Goal: Task Accomplishment & Management: Complete application form

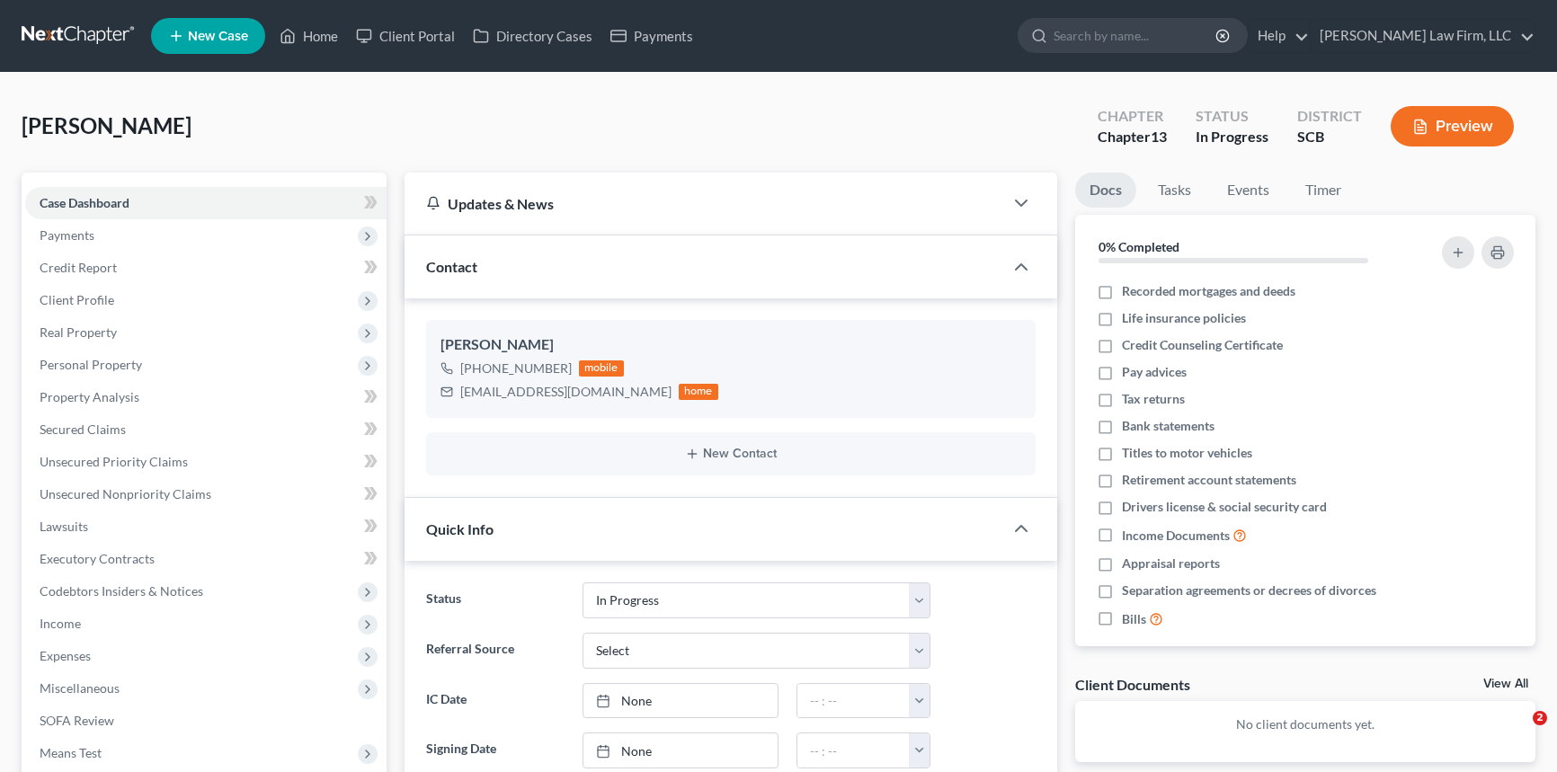
select select "3"
select select "0"
click at [324, 33] on link "Home" at bounding box center [309, 36] width 76 height 32
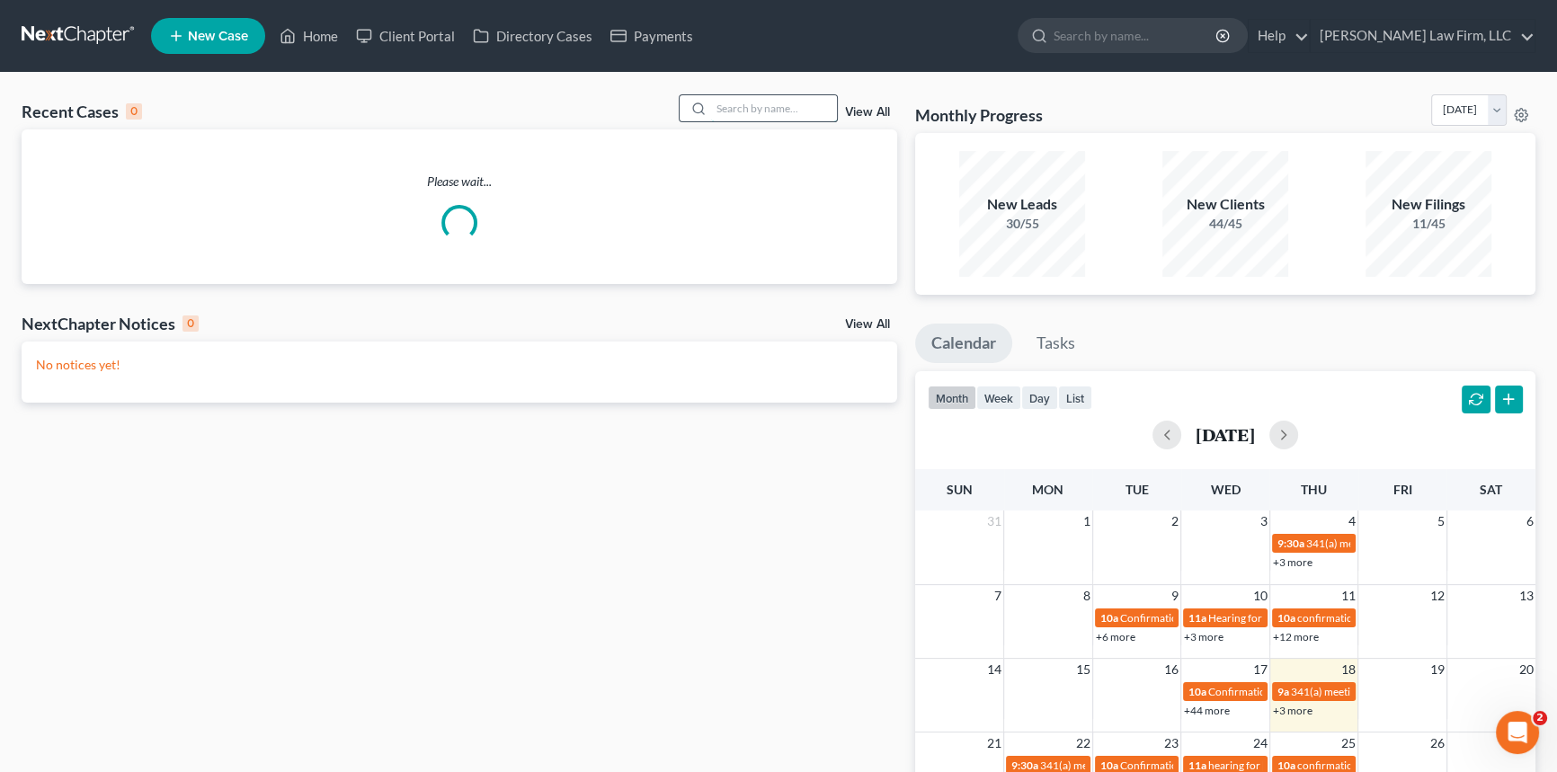
click at [732, 102] on input "search" at bounding box center [774, 108] width 126 height 26
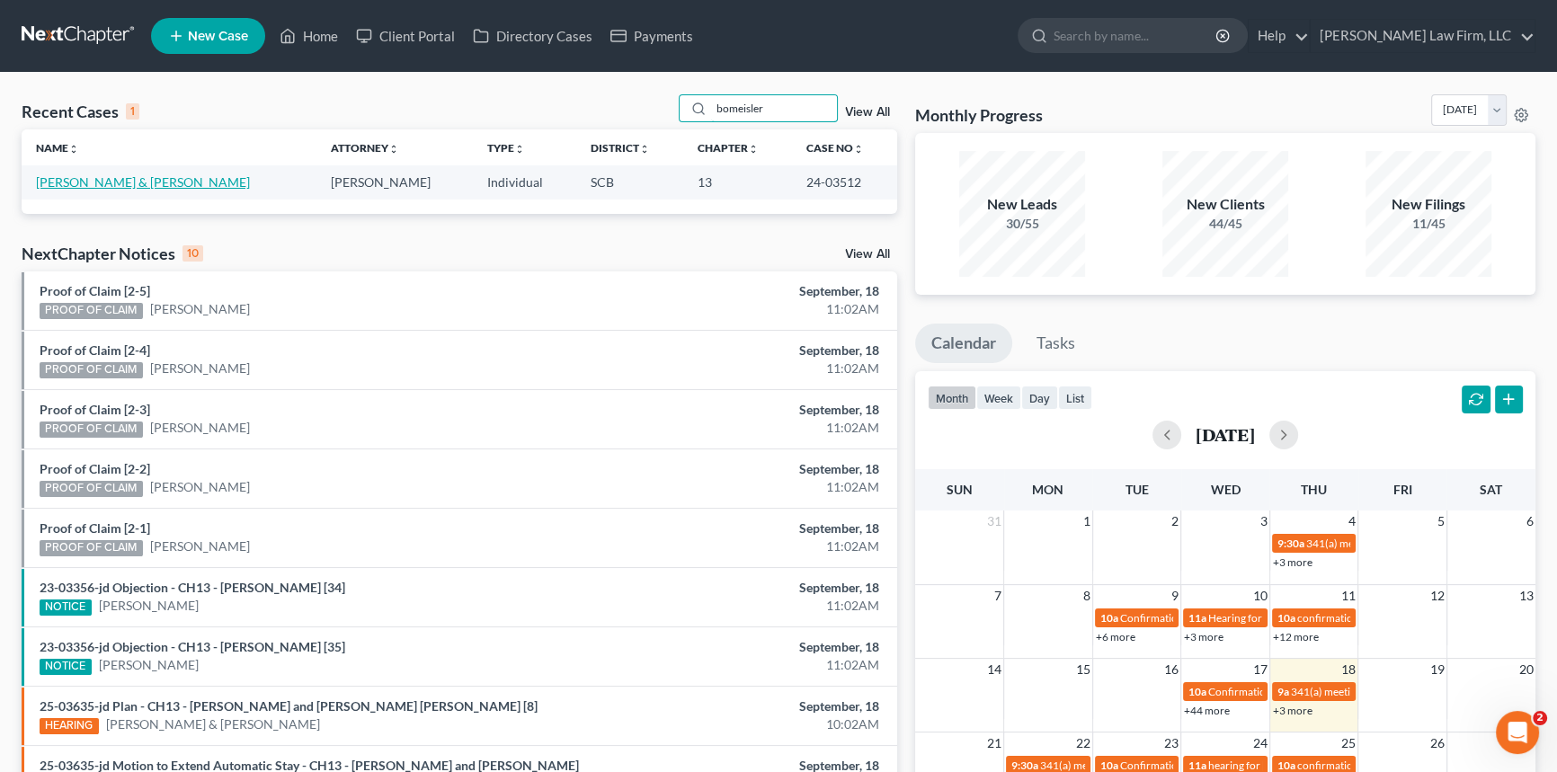
type input "bomeisler"
click at [126, 183] on link "[PERSON_NAME] & [PERSON_NAME]" at bounding box center [143, 181] width 214 height 15
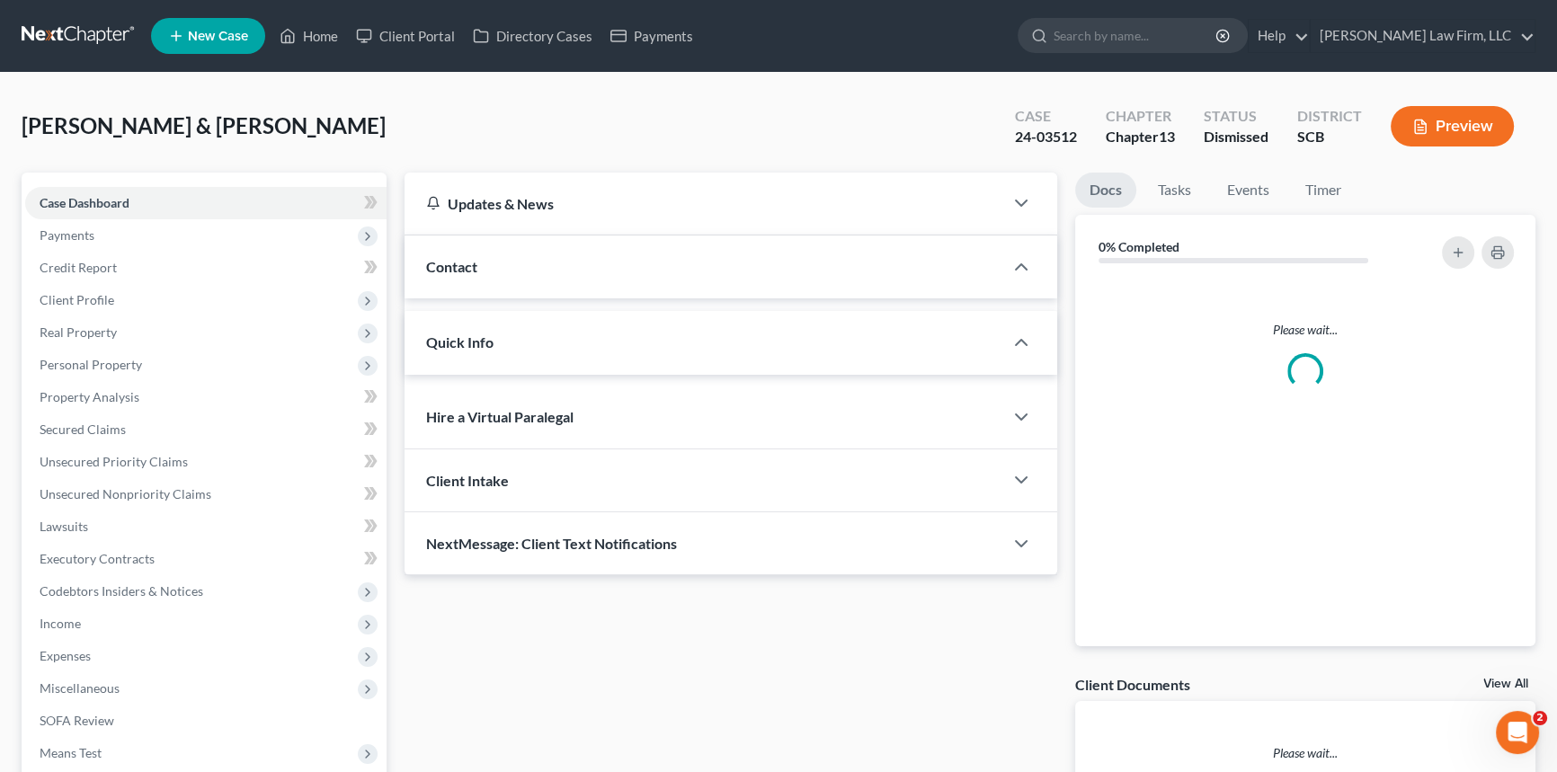
select select "0"
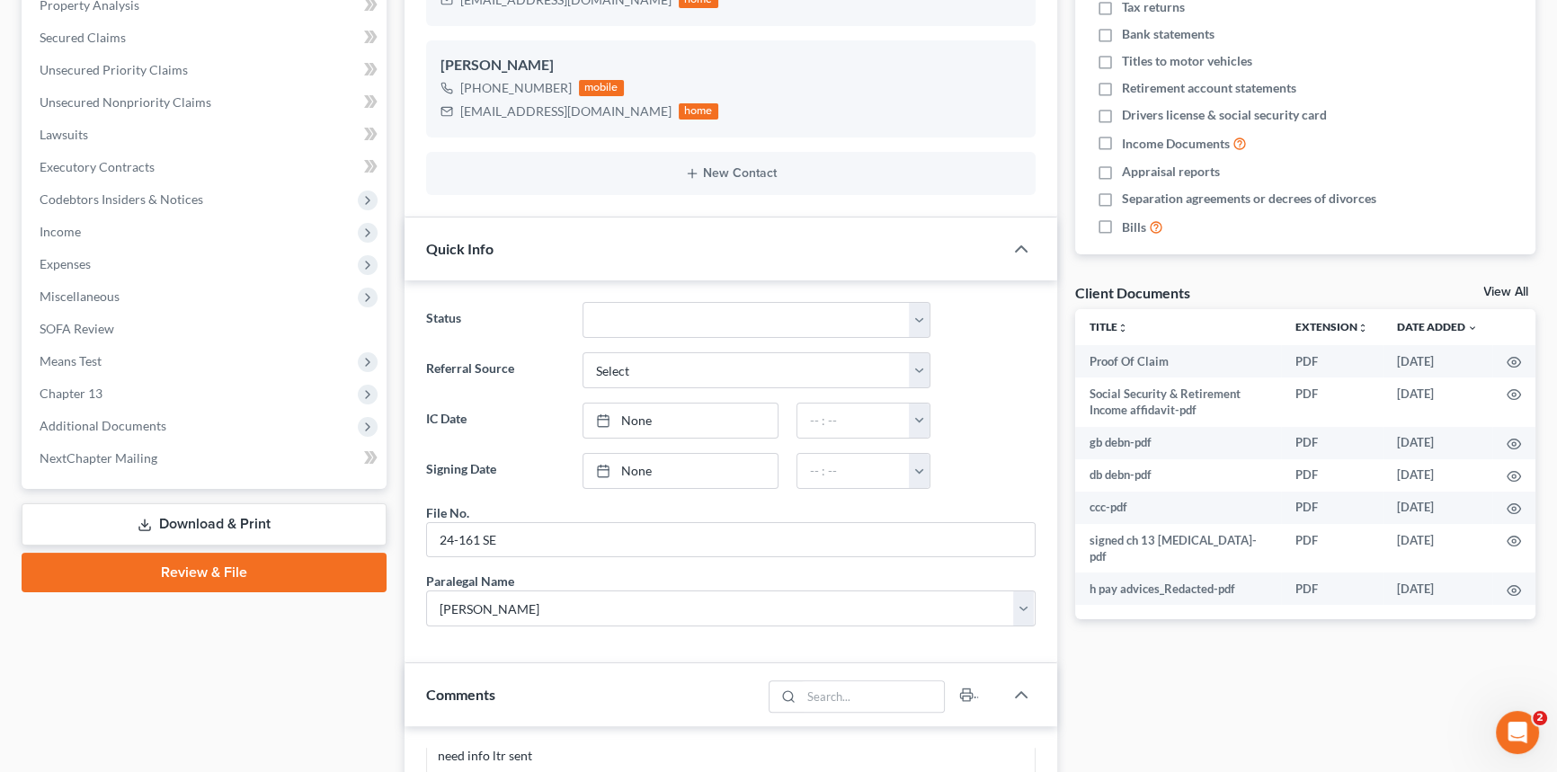
scroll to position [245, 0]
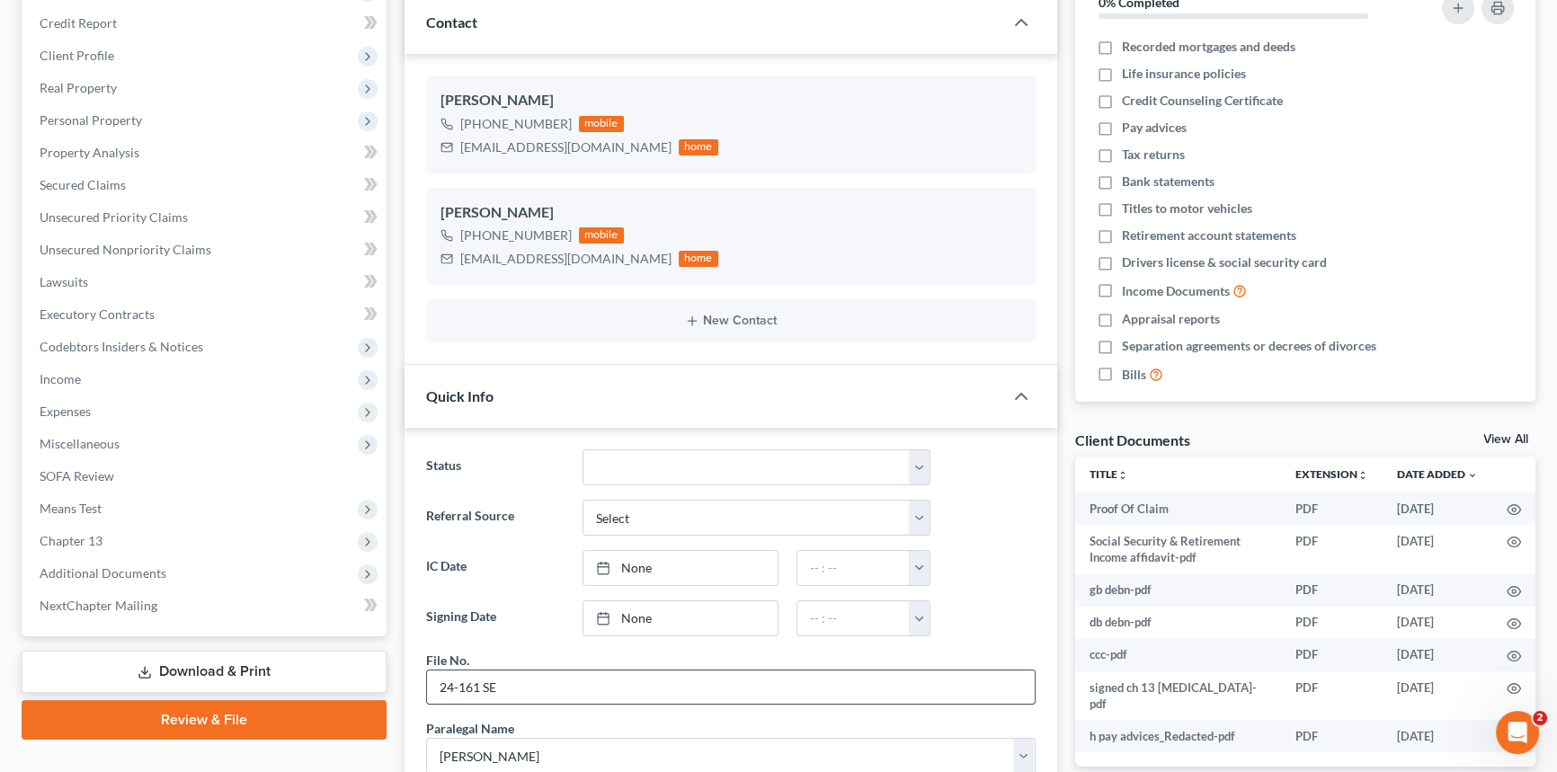
drag, startPoint x: 503, startPoint y: 687, endPoint x: 430, endPoint y: 692, distance: 73.0
click at [435, 692] on input "24-161 SE" at bounding box center [731, 688] width 608 height 34
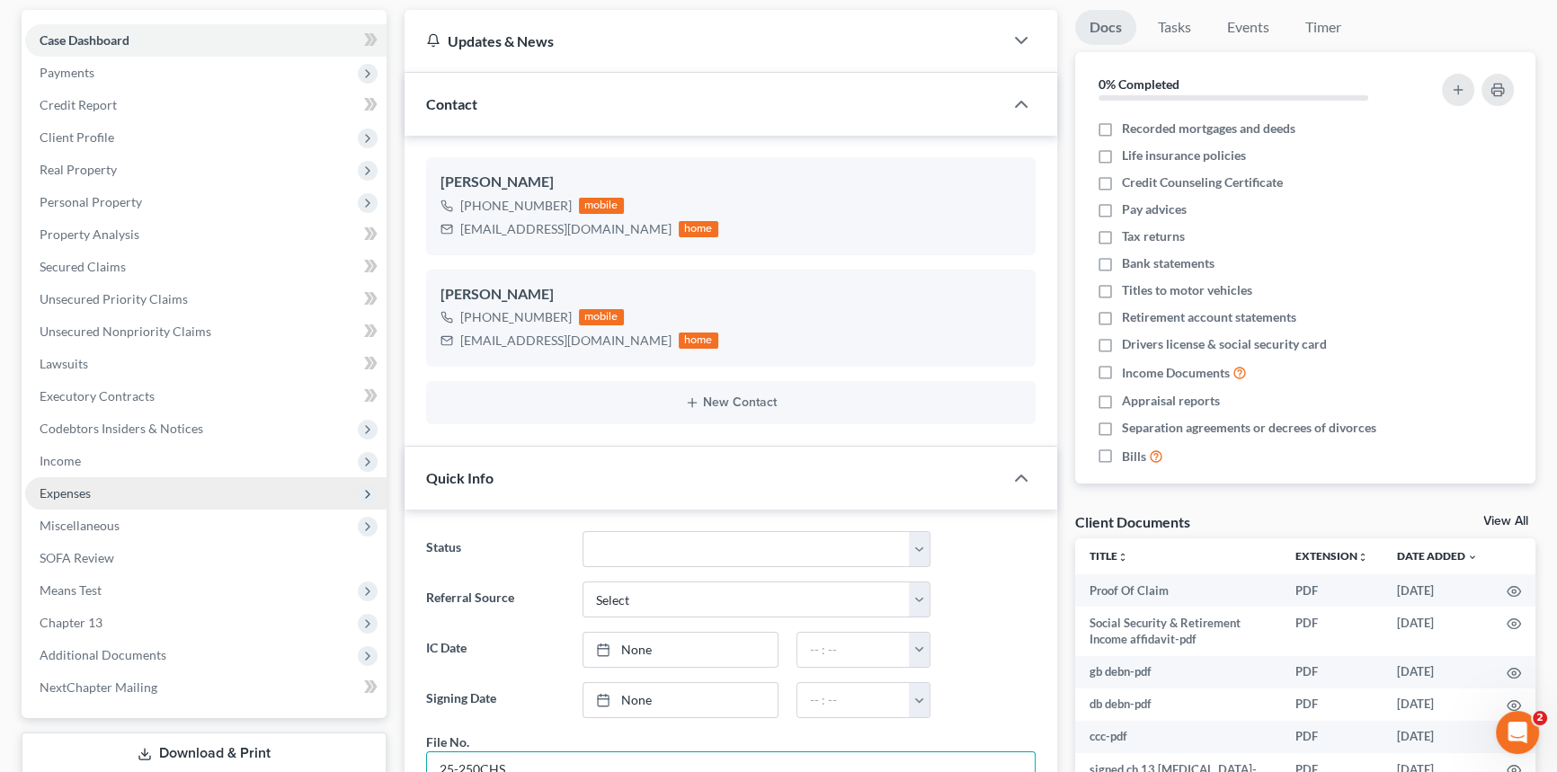
scroll to position [0, 0]
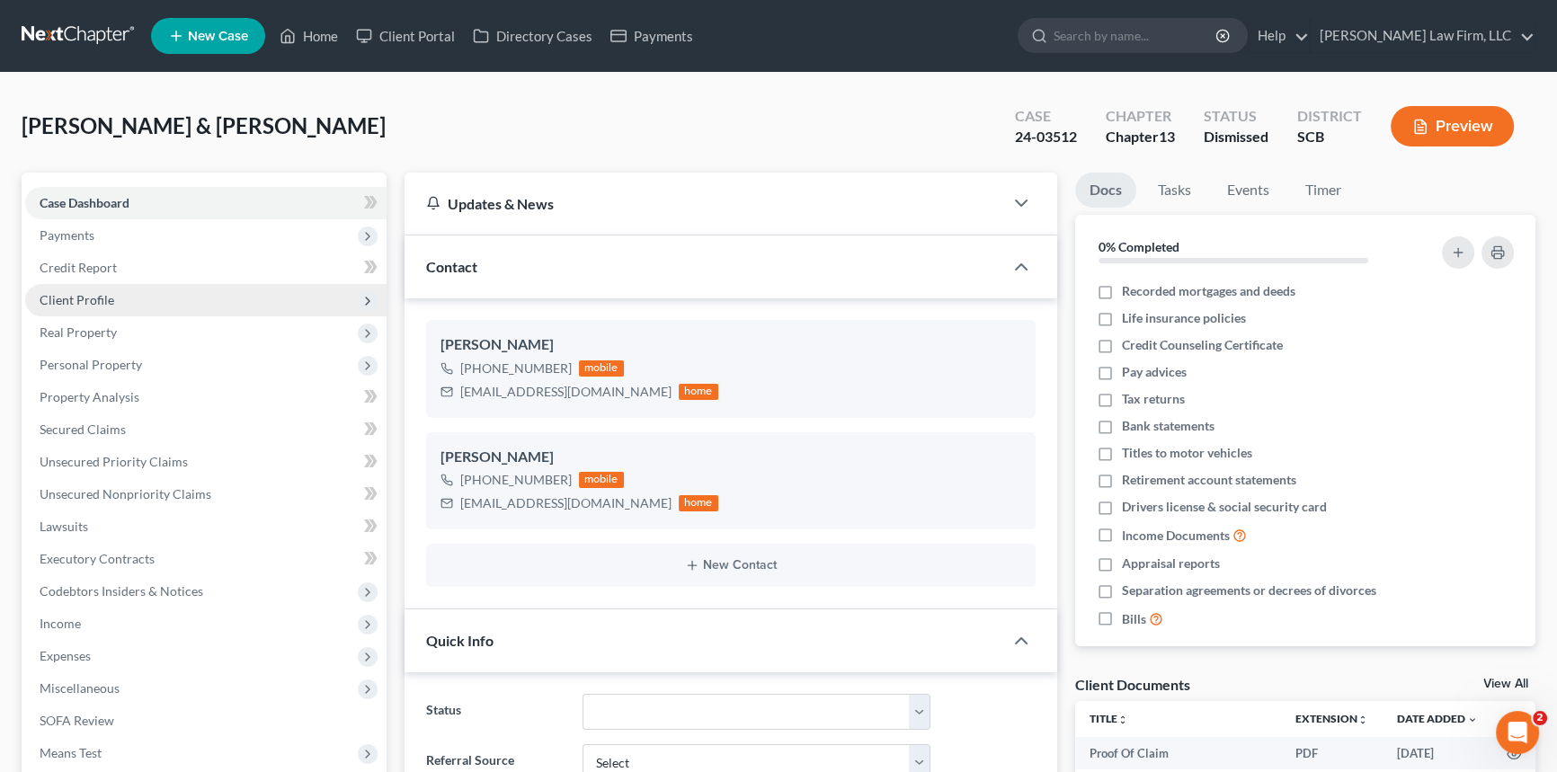
type input "25-250CHS"
click at [77, 298] on span "Client Profile" at bounding box center [77, 299] width 75 height 15
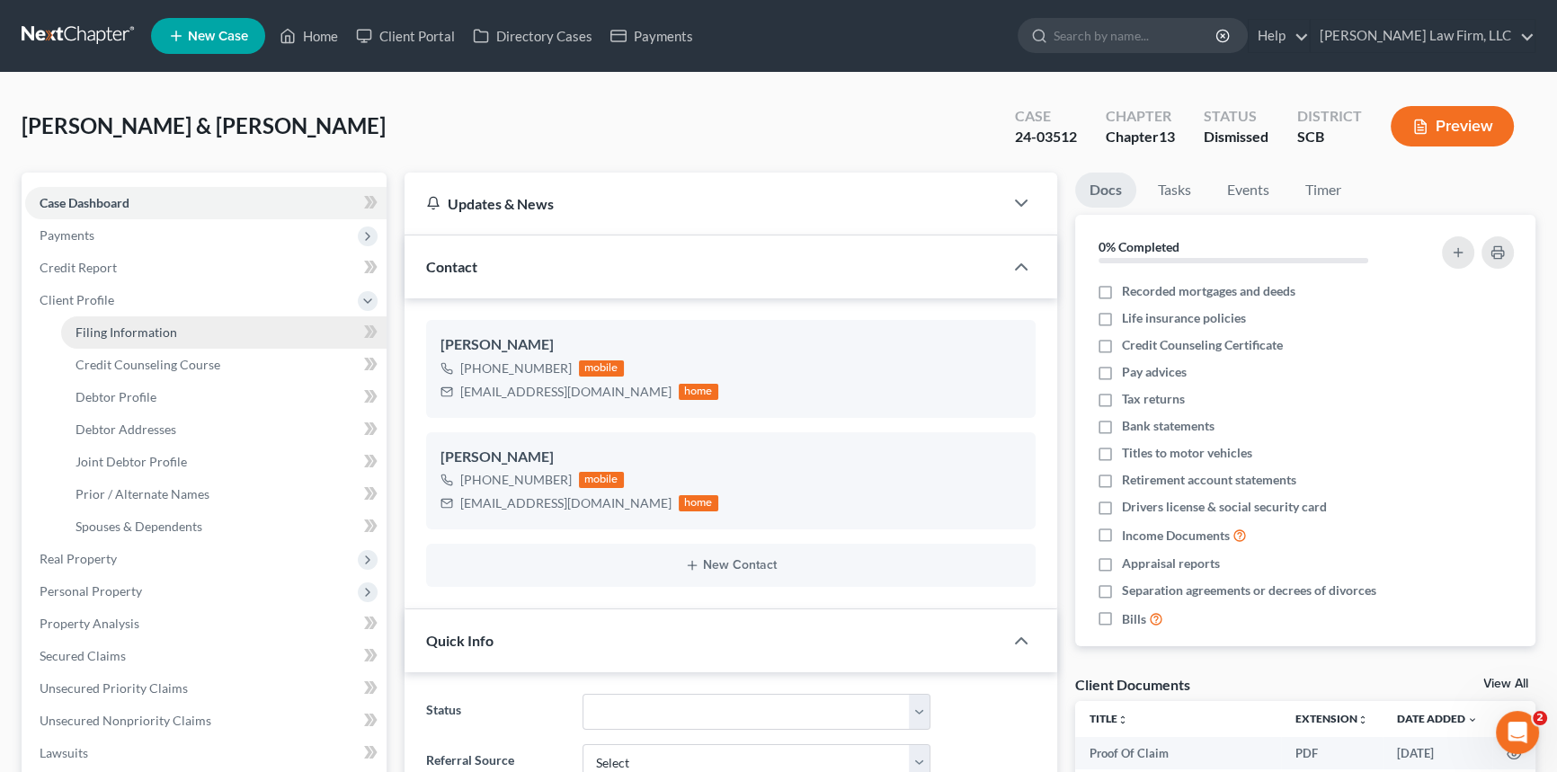
click at [116, 326] on span "Filing Information" at bounding box center [127, 332] width 102 height 15
select select "1"
select select "3"
select select "72"
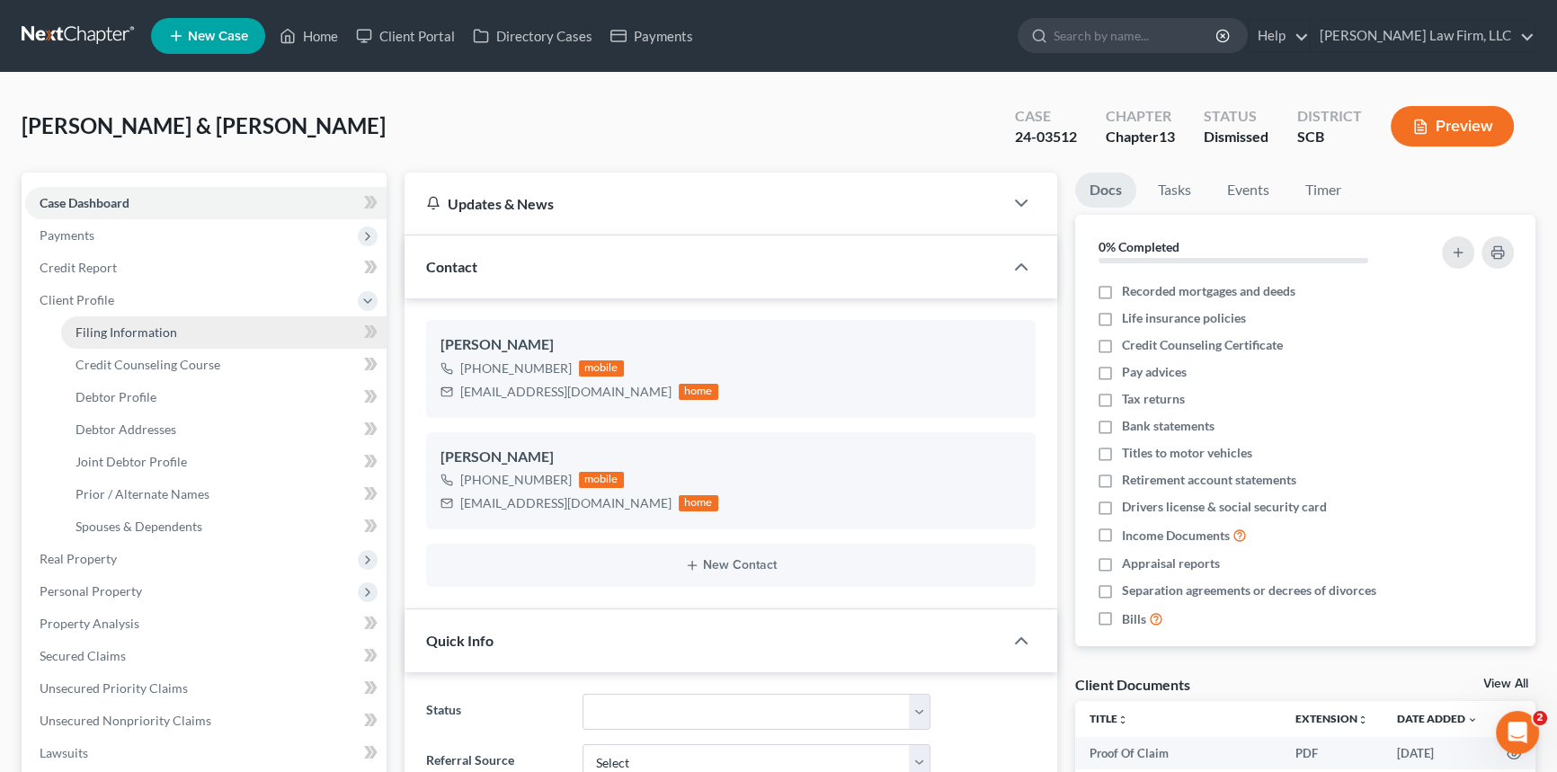
select select "0"
select select "42"
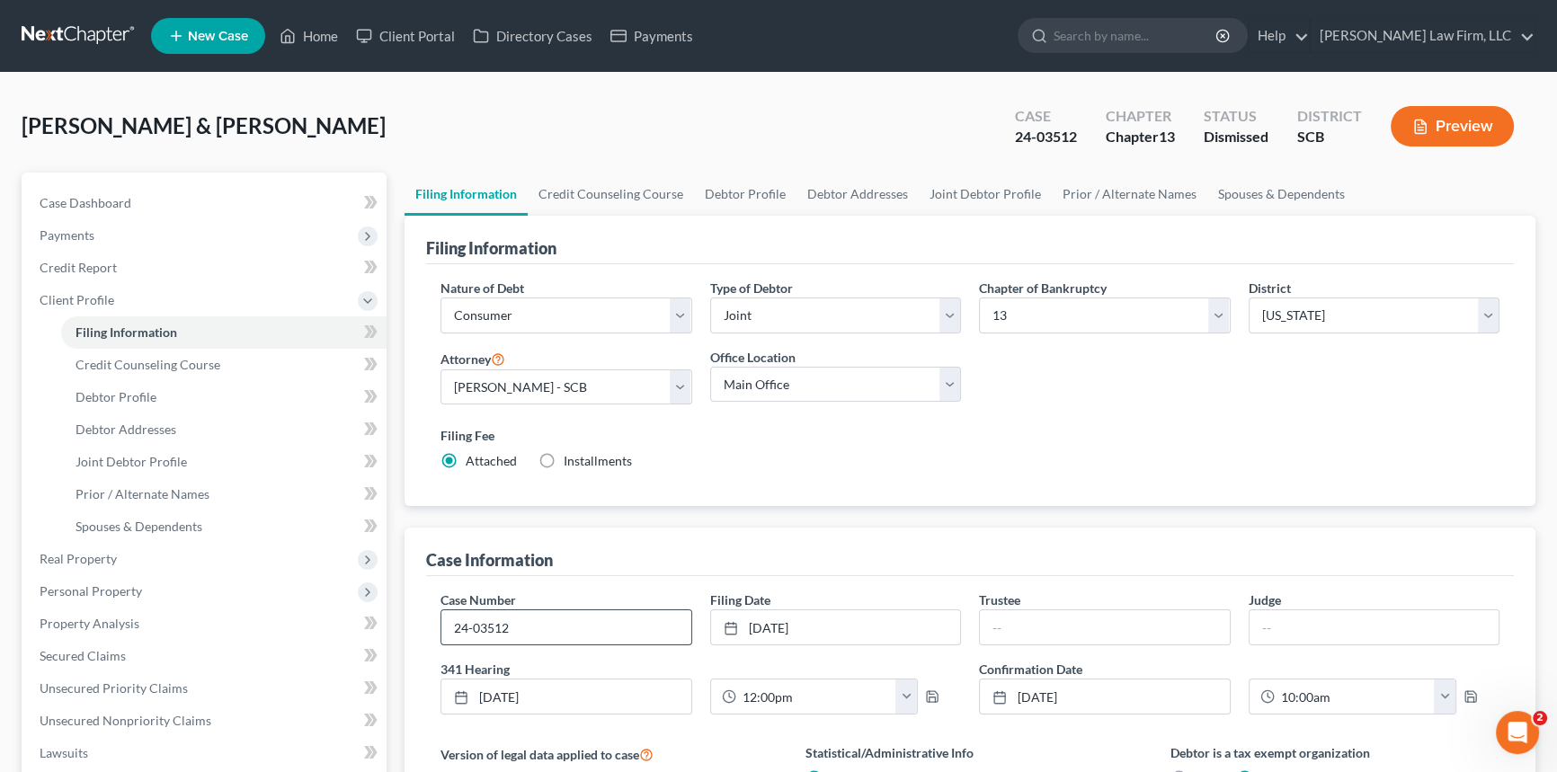
drag, startPoint x: 513, startPoint y: 629, endPoint x: 445, endPoint y: 629, distance: 68.3
click at [445, 629] on input "24-03512" at bounding box center [566, 627] width 250 height 34
drag, startPoint x: 822, startPoint y: 625, endPoint x: 753, endPoint y: 624, distance: 68.3
click at [753, 624] on link "[DATE]" at bounding box center [836, 627] width 250 height 34
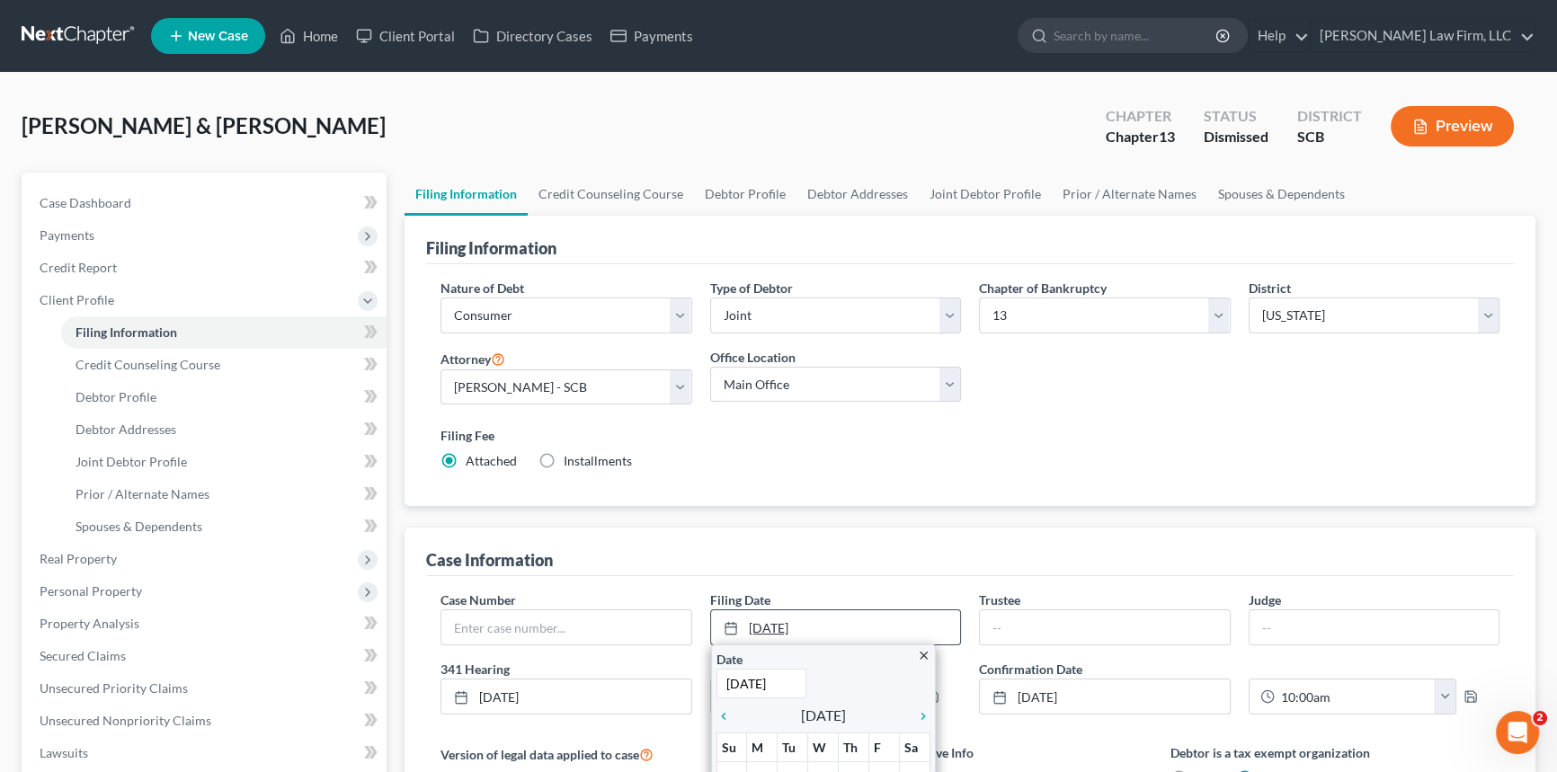
click at [746, 624] on div at bounding box center [736, 627] width 25 height 15
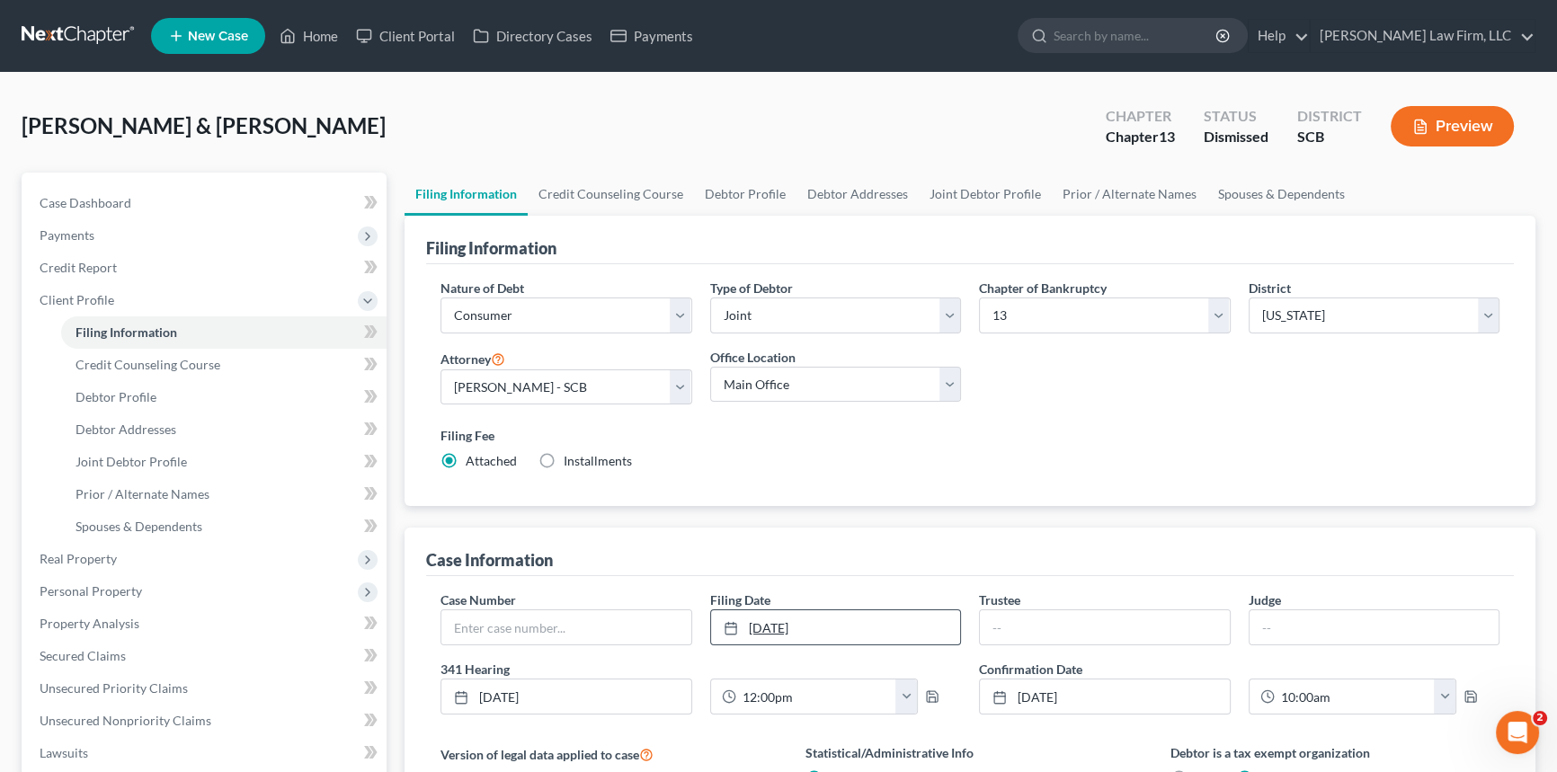
click at [751, 624] on link "[DATE]" at bounding box center [836, 627] width 250 height 34
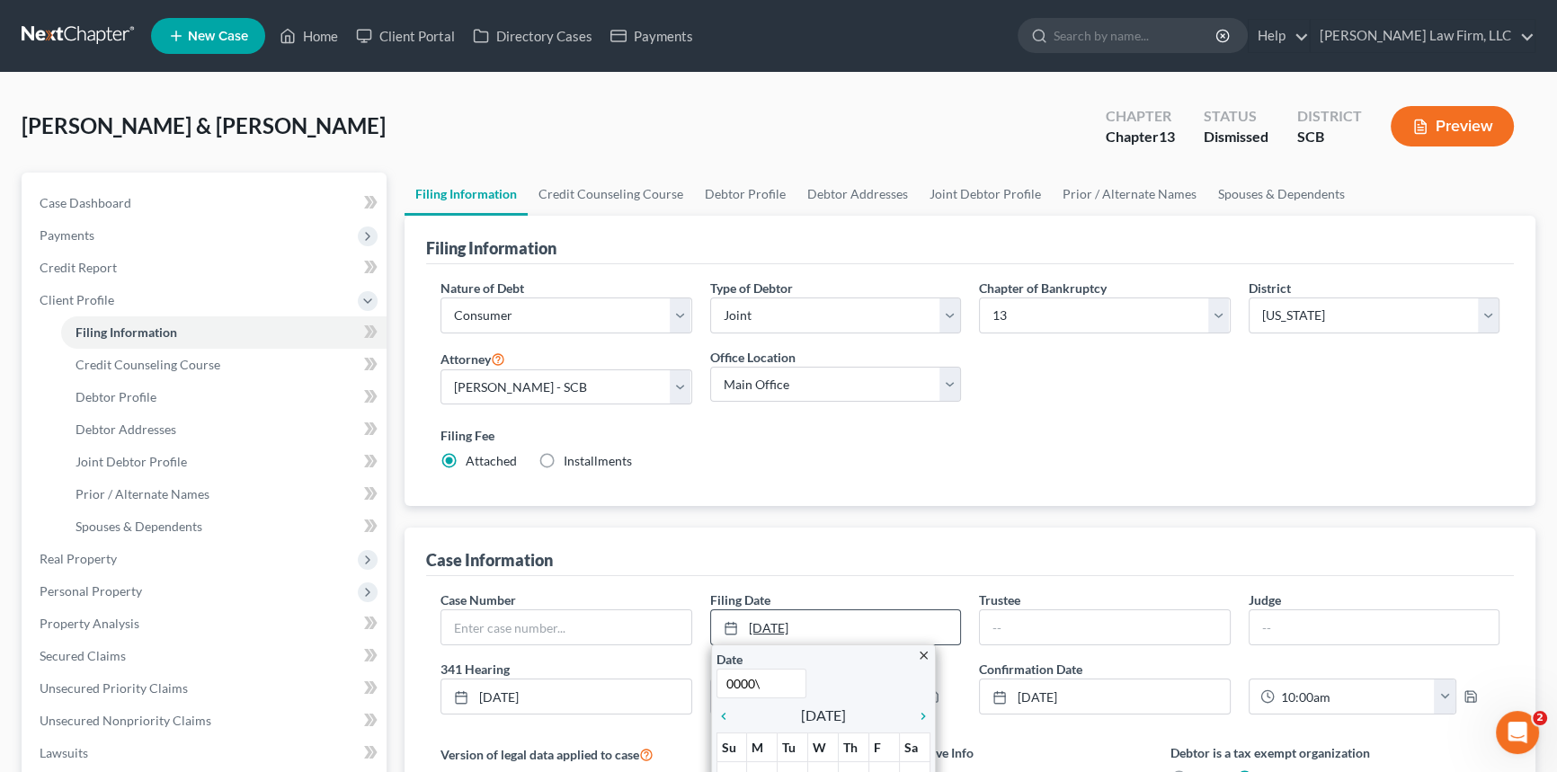
type input "0000"
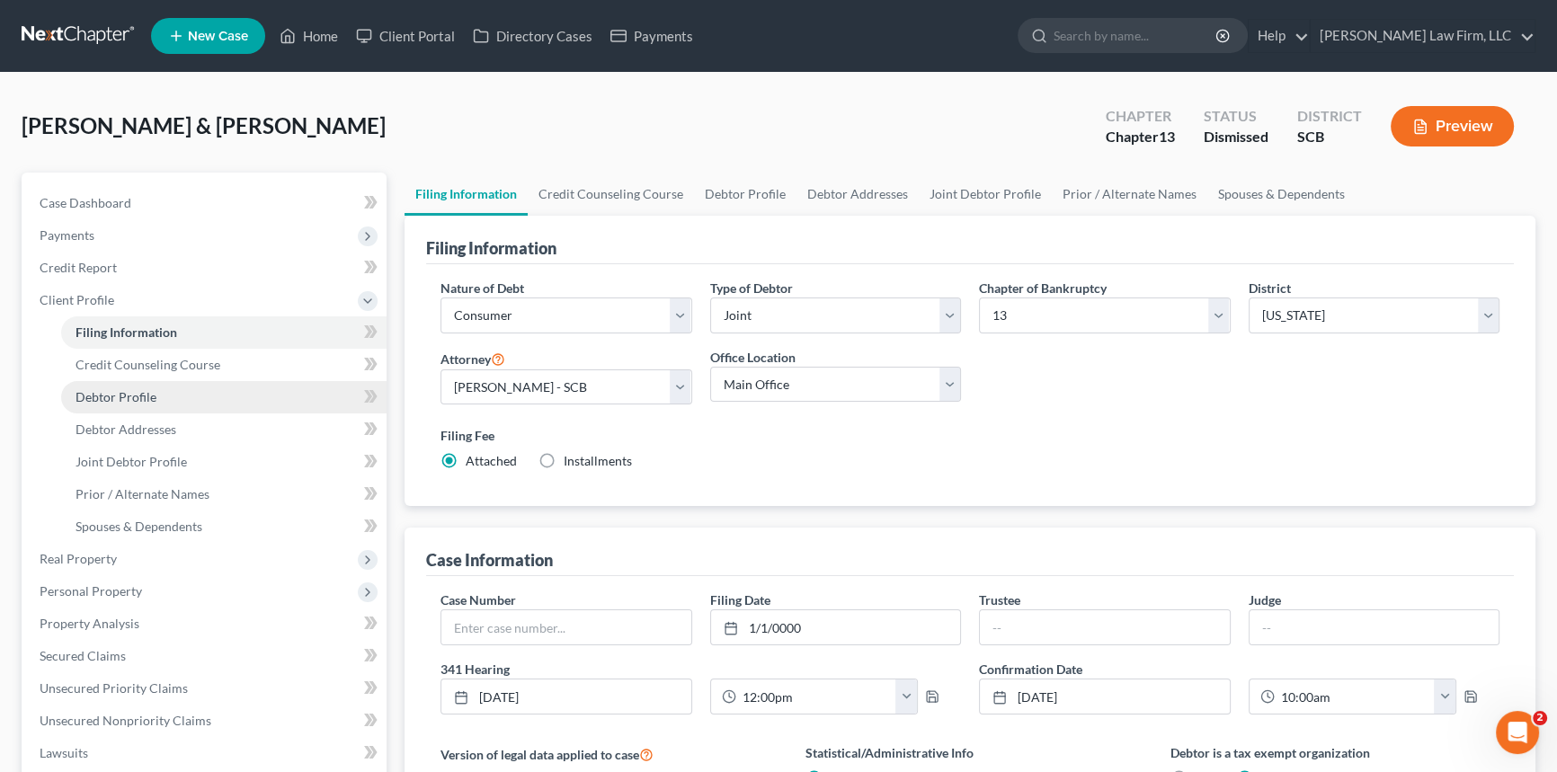
click at [131, 396] on span "Debtor Profile" at bounding box center [116, 396] width 81 height 15
select select "1"
select select "5"
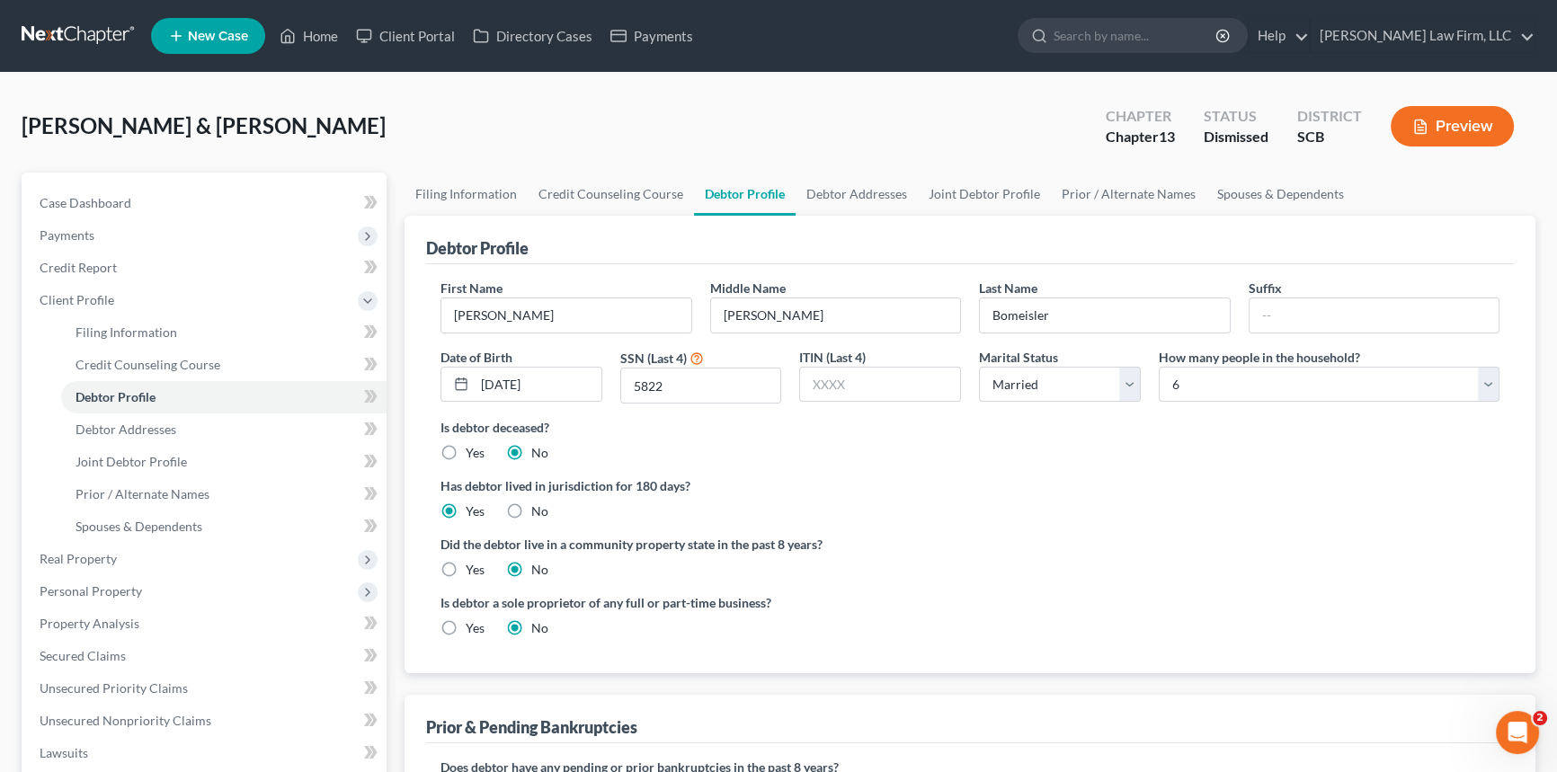
radio input "true"
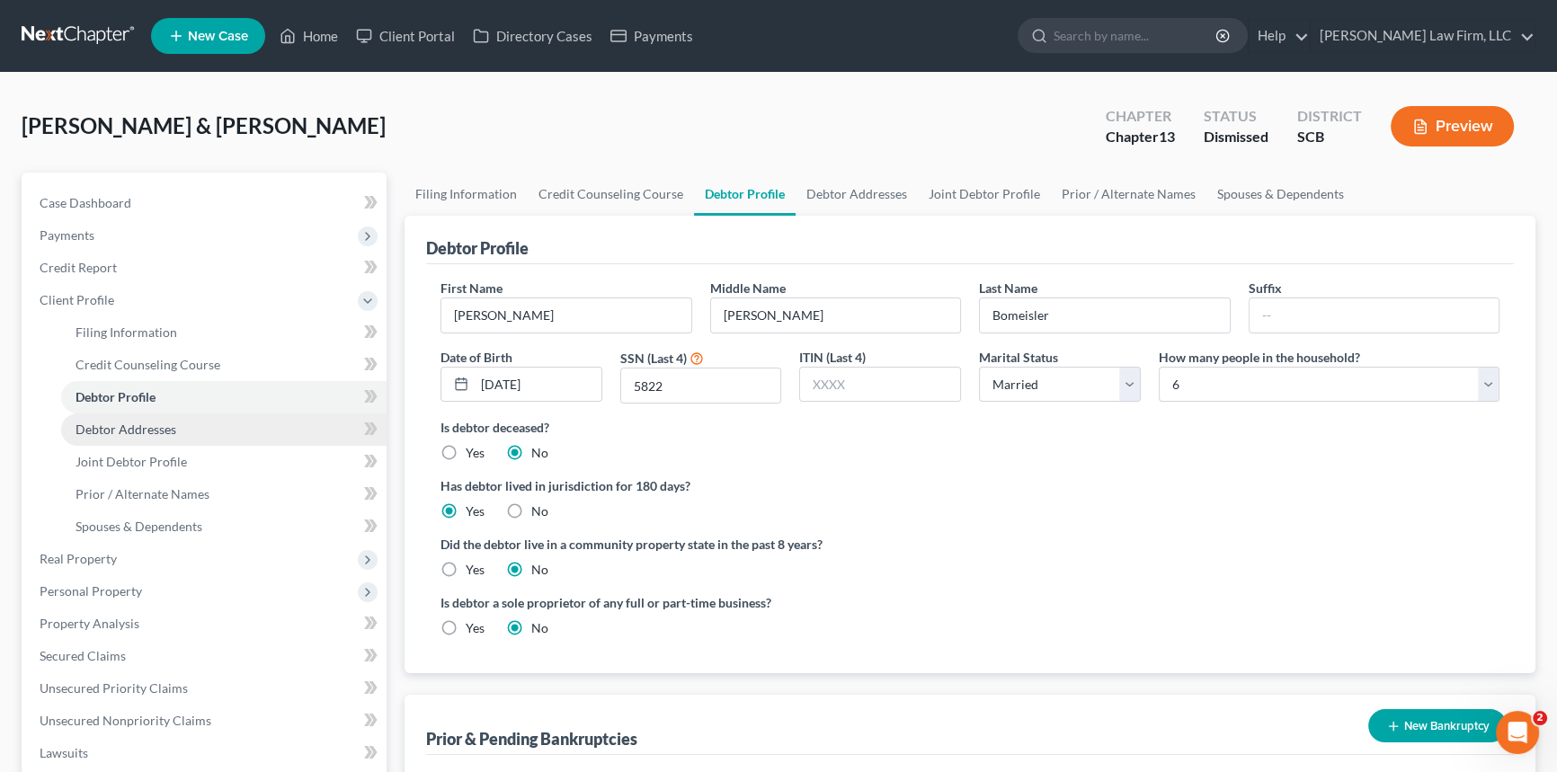
click at [102, 418] on link "Debtor Addresses" at bounding box center [223, 430] width 325 height 32
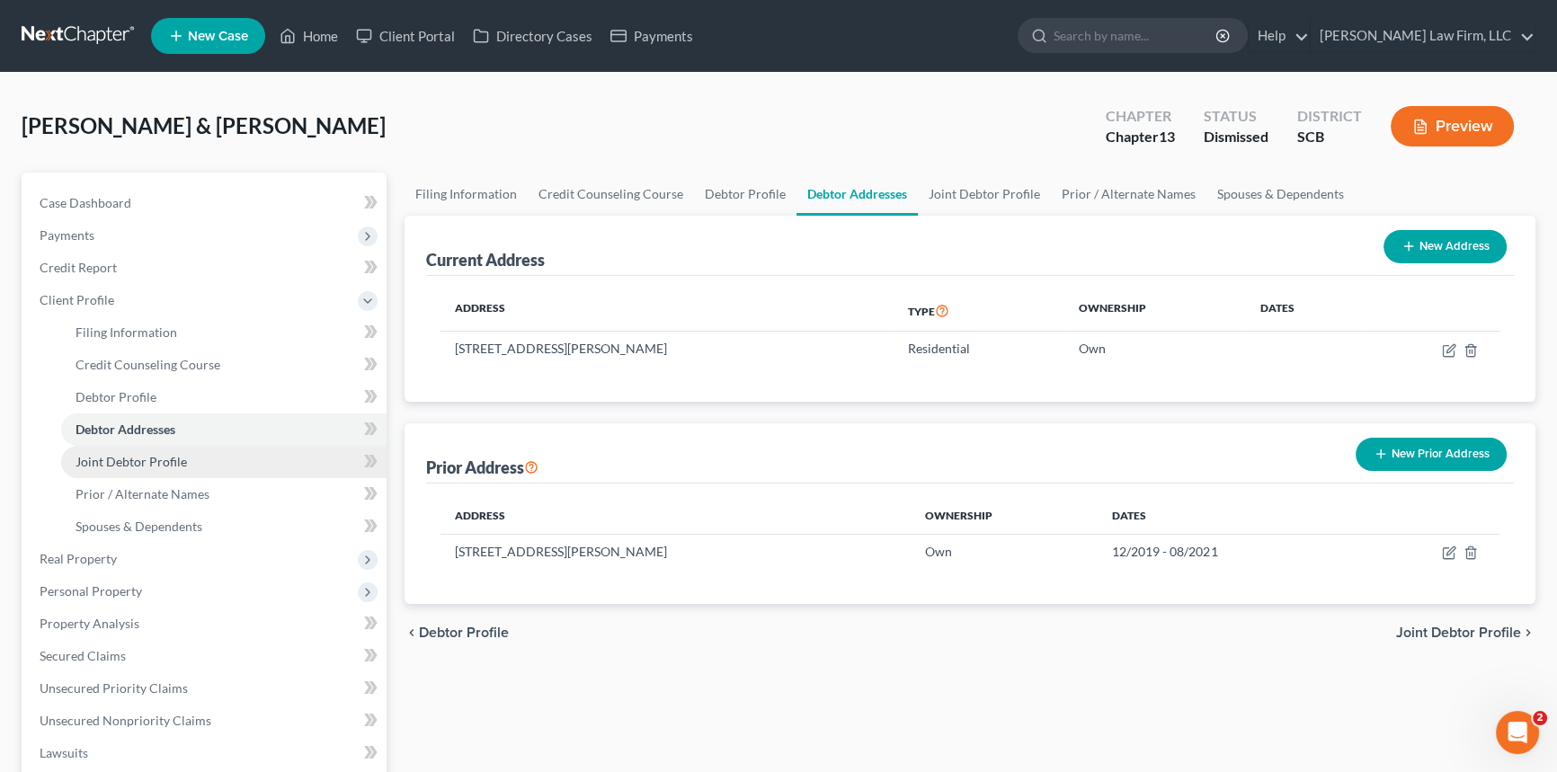
click at [111, 458] on span "Joint Debtor Profile" at bounding box center [131, 461] width 111 height 15
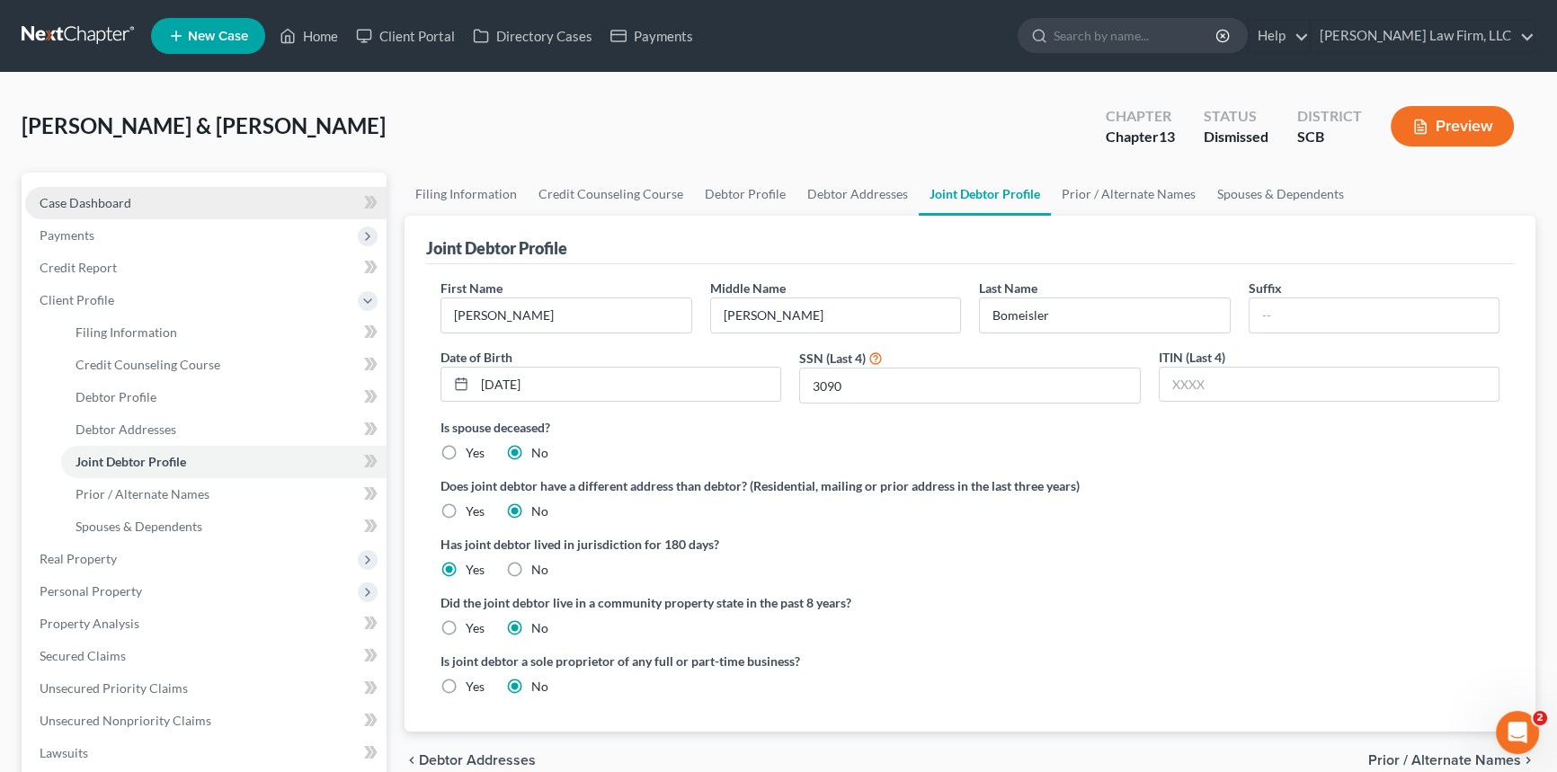
click at [100, 206] on span "Case Dashboard" at bounding box center [86, 202] width 92 height 15
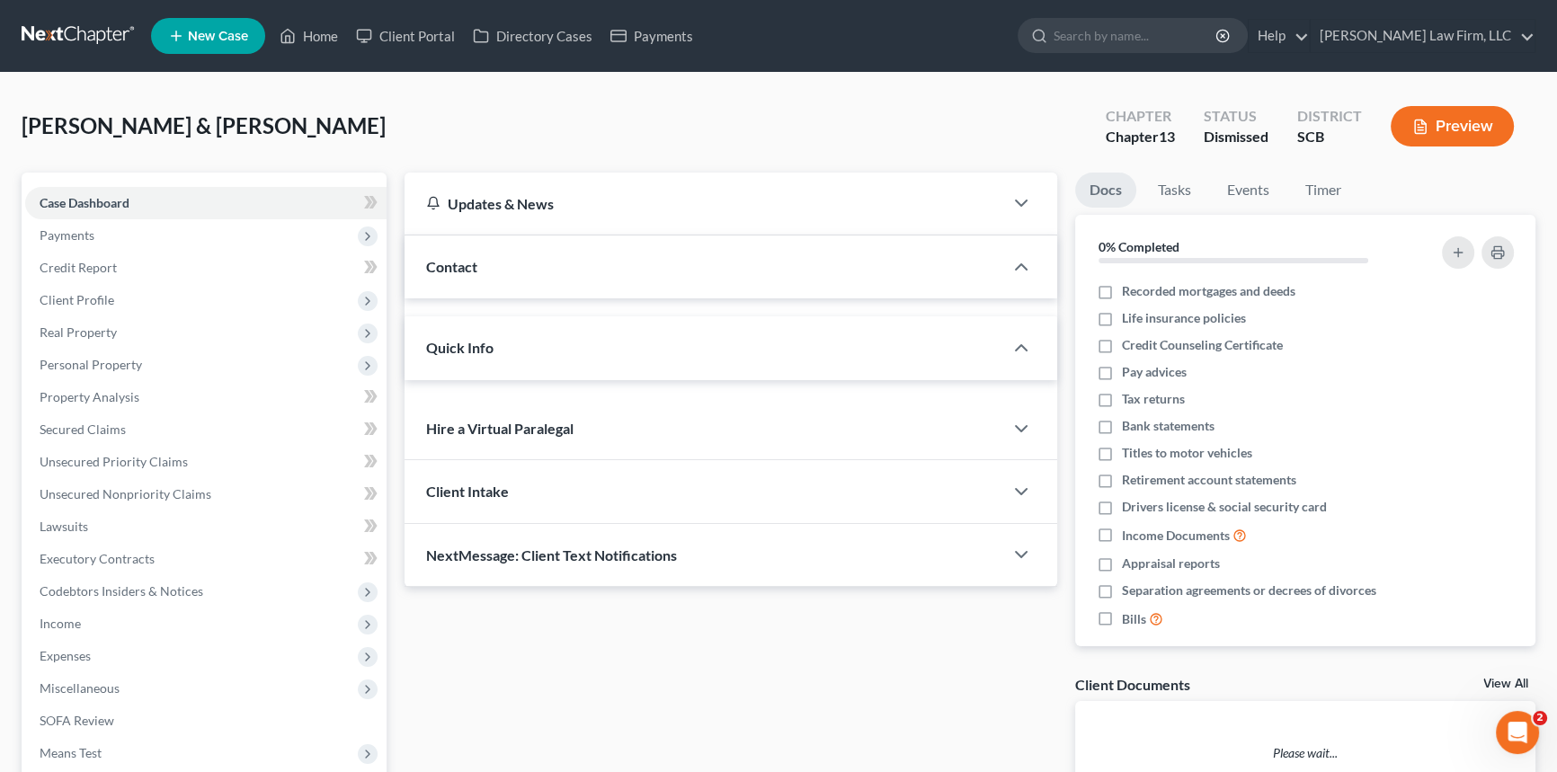
select select "0"
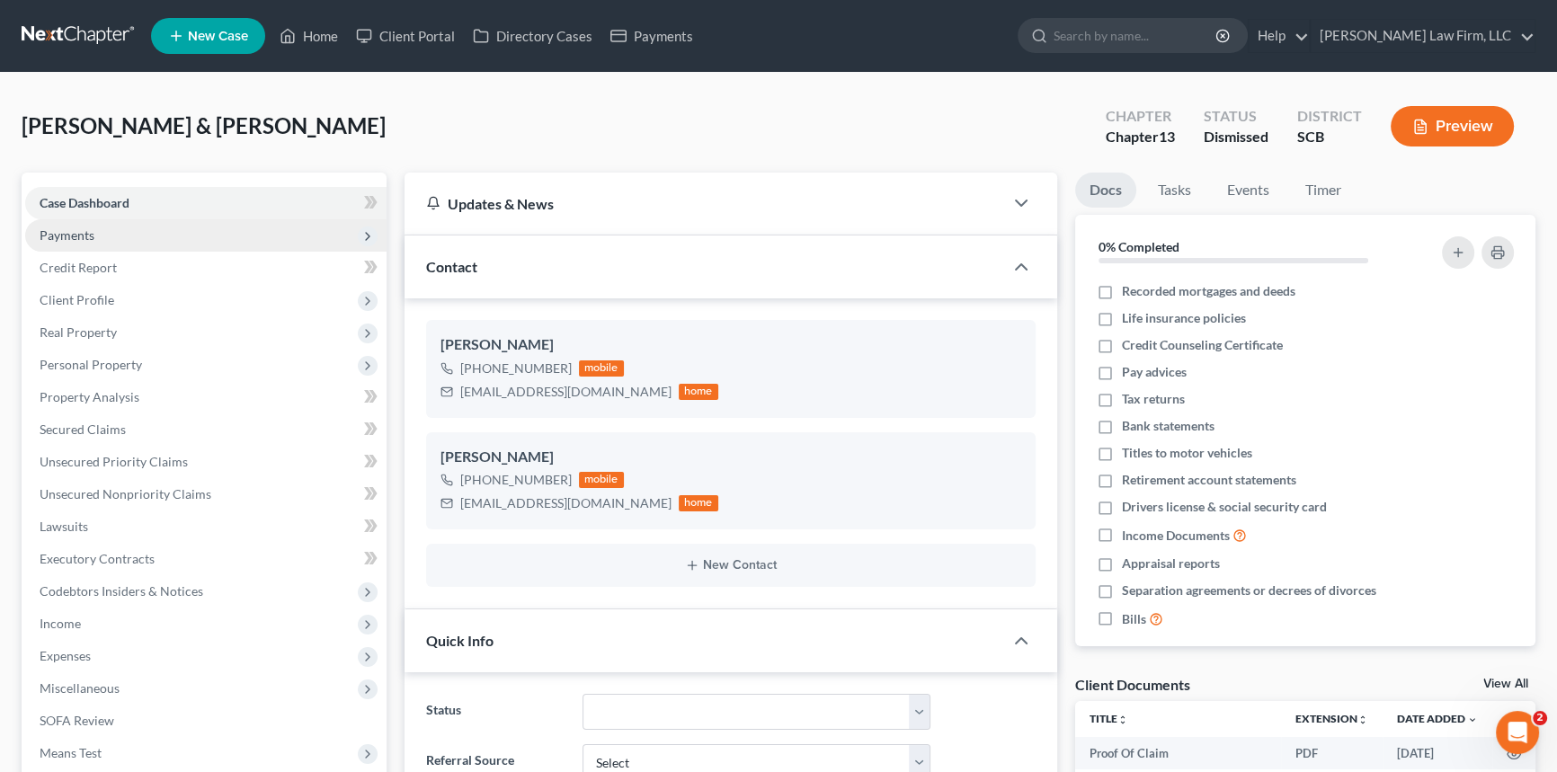
click at [63, 236] on span "Payments" at bounding box center [67, 234] width 55 height 15
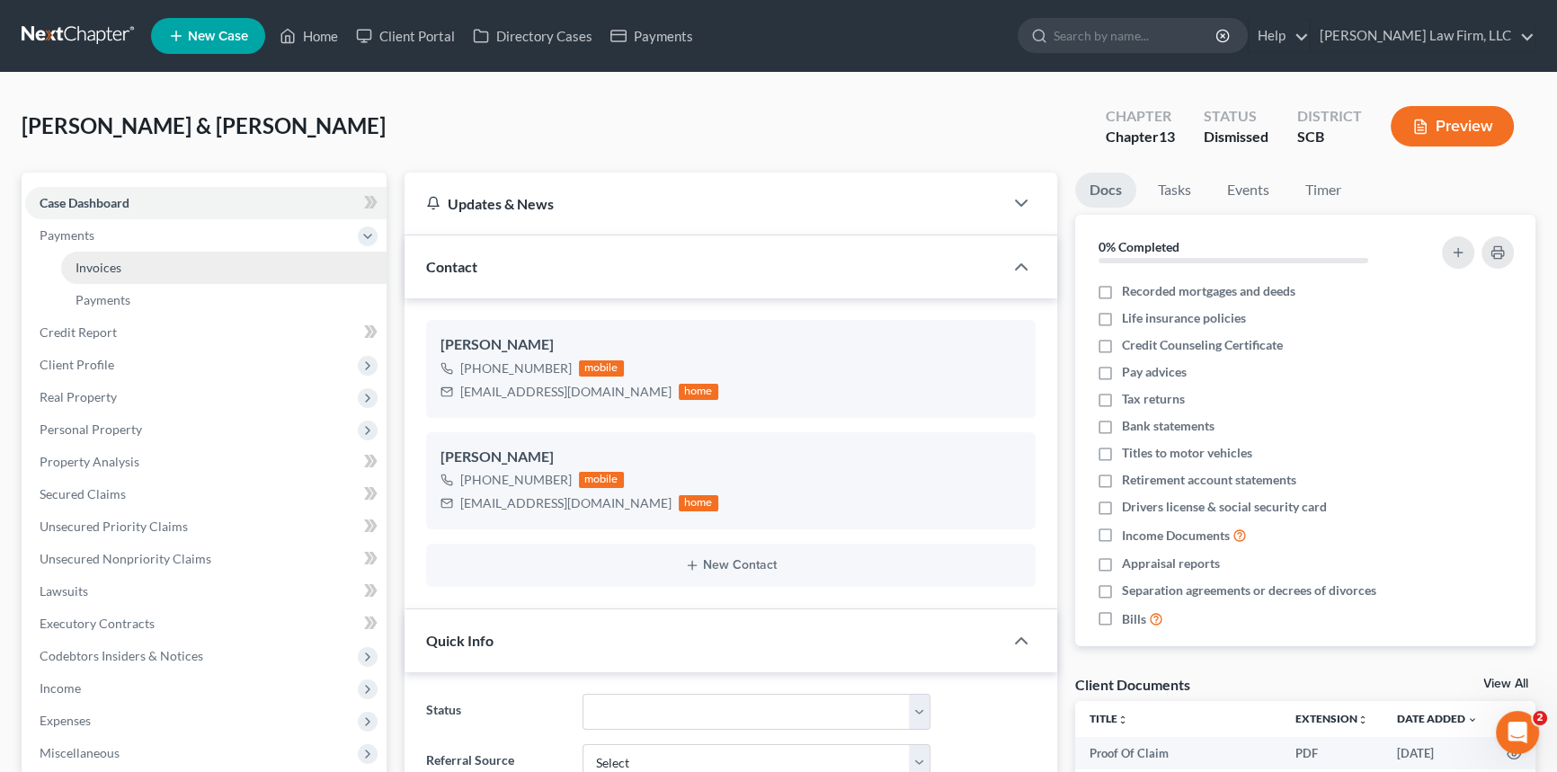
click at [125, 264] on link "Invoices" at bounding box center [223, 268] width 325 height 32
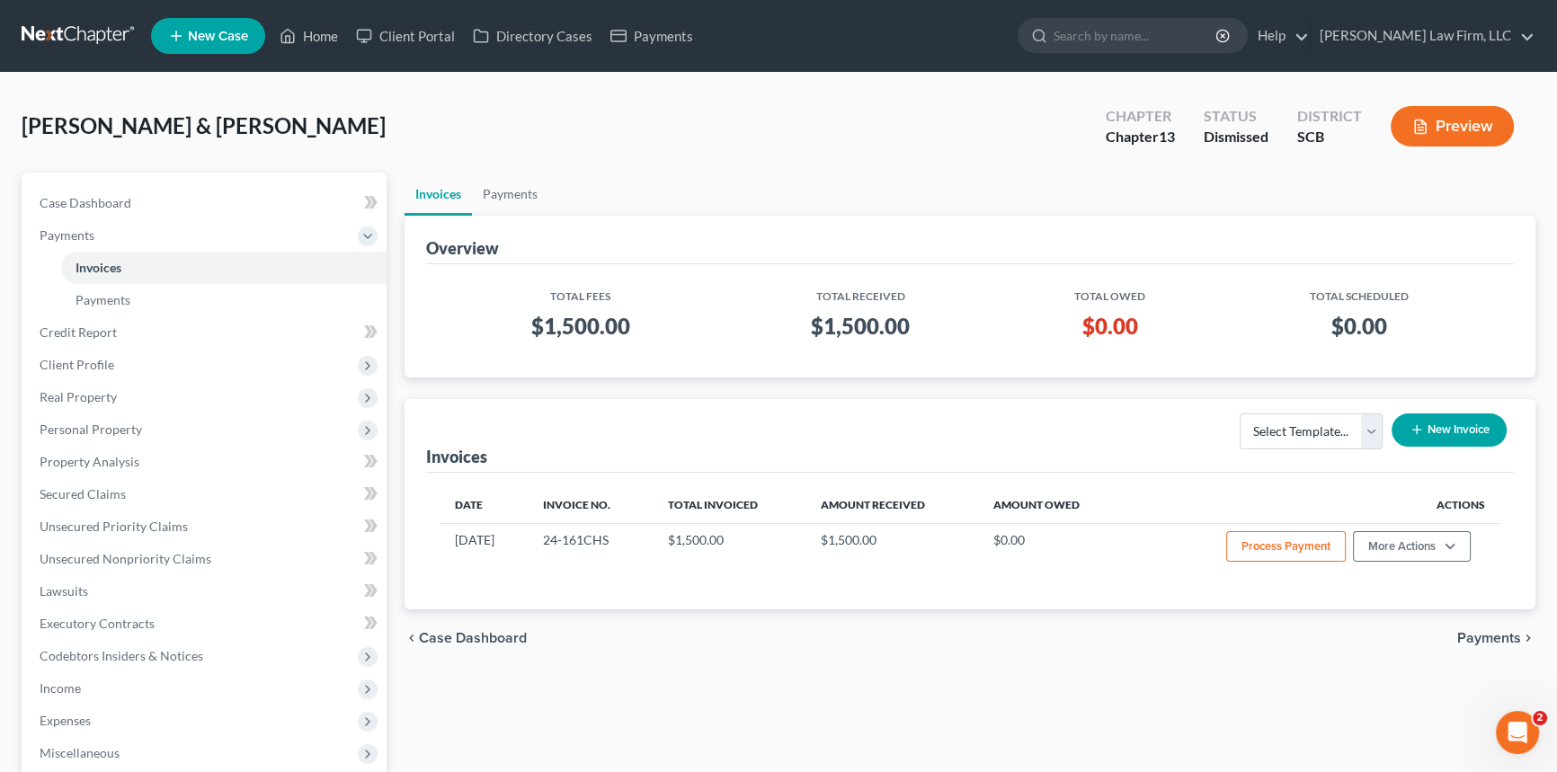
click at [1447, 423] on button "New Invoice" at bounding box center [1449, 430] width 115 height 33
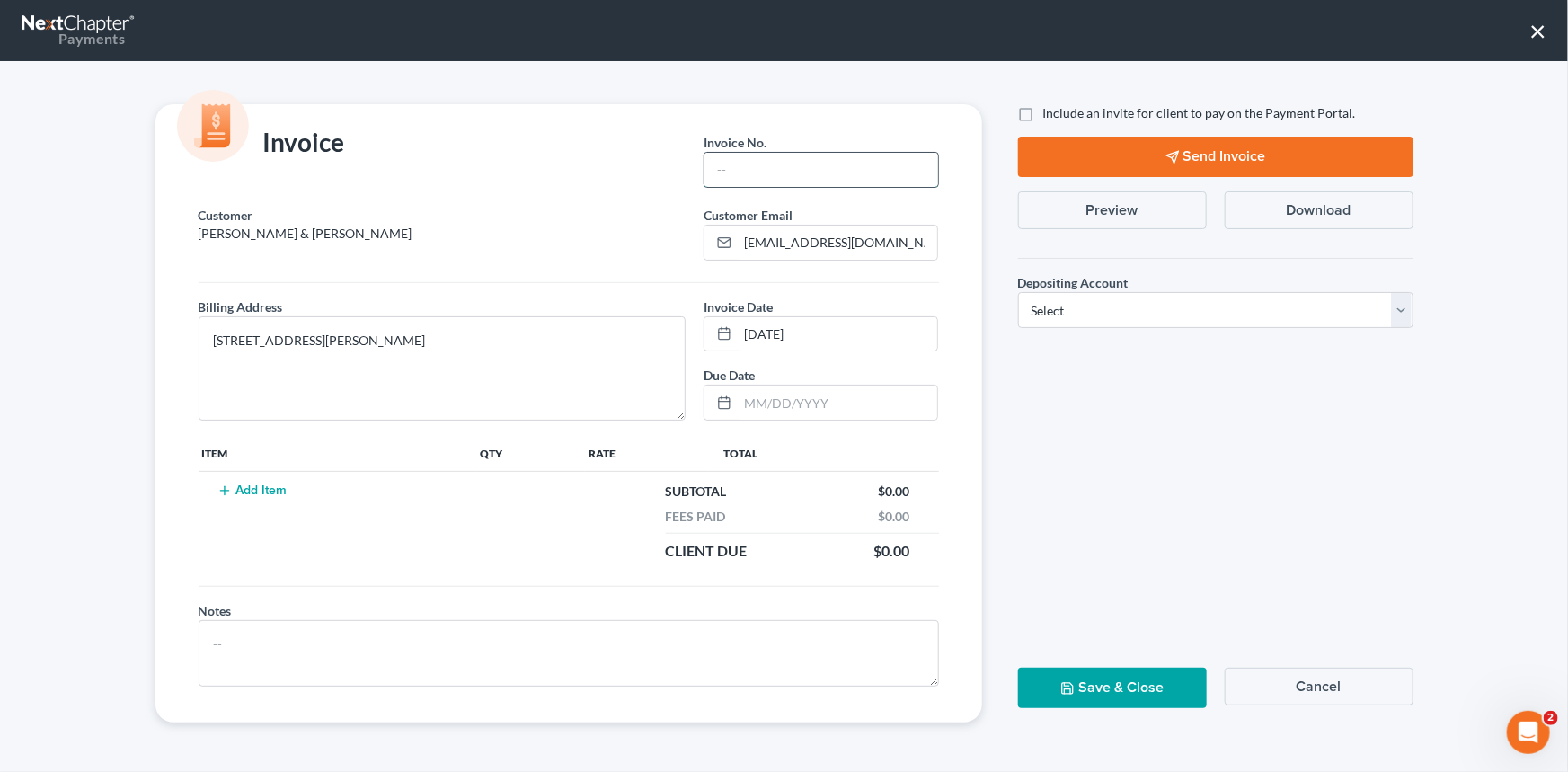
click at [737, 167] on input "text" at bounding box center [820, 170] width 233 height 34
type input "25-250chs"
click at [242, 488] on button "Add Item" at bounding box center [252, 491] width 79 height 14
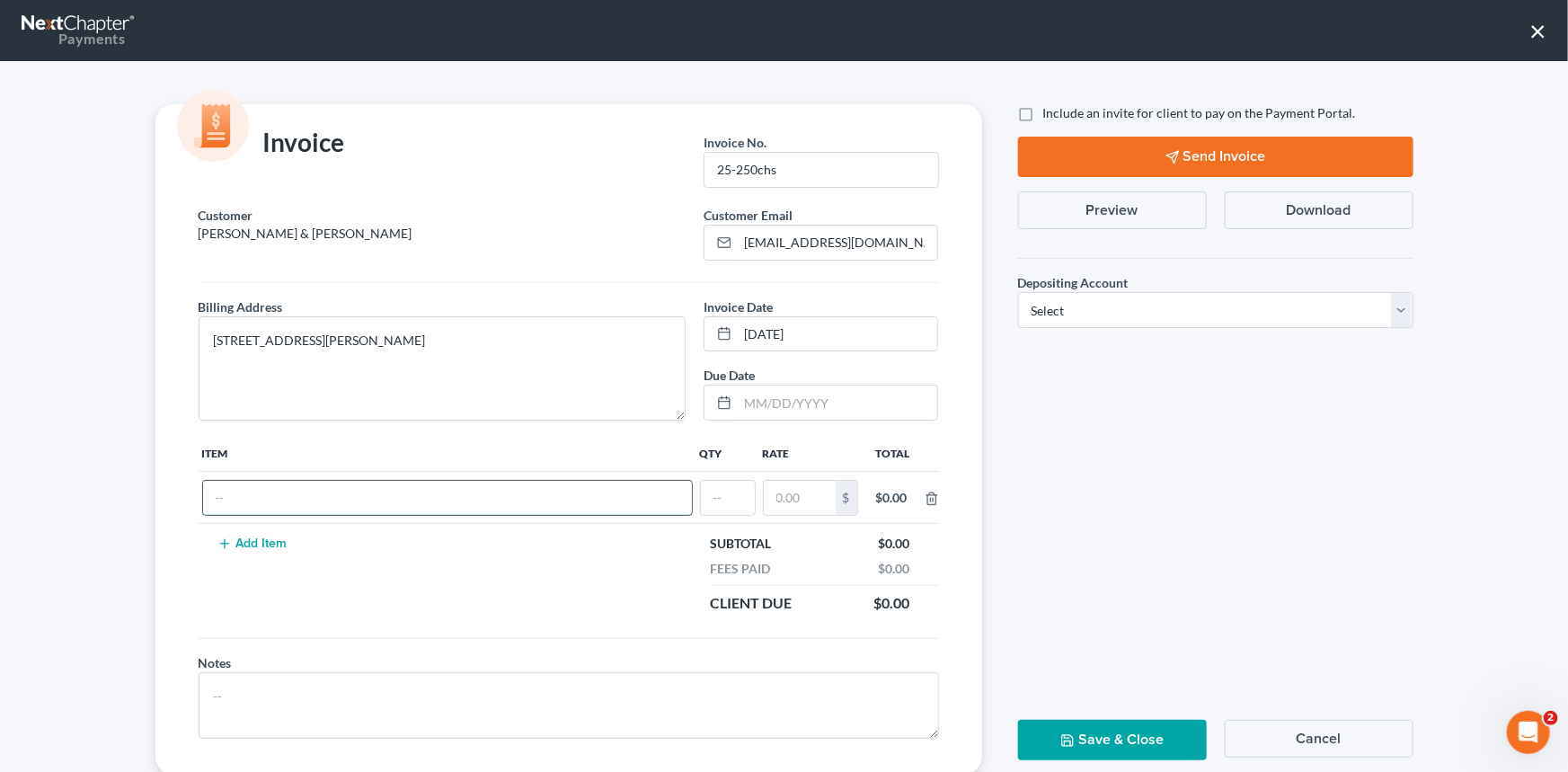
click at [241, 492] on input "text" at bounding box center [447, 498] width 489 height 34
type input "Ch 13 Fee refile"
click at [721, 494] on input "text" at bounding box center [728, 498] width 54 height 34
type input "1"
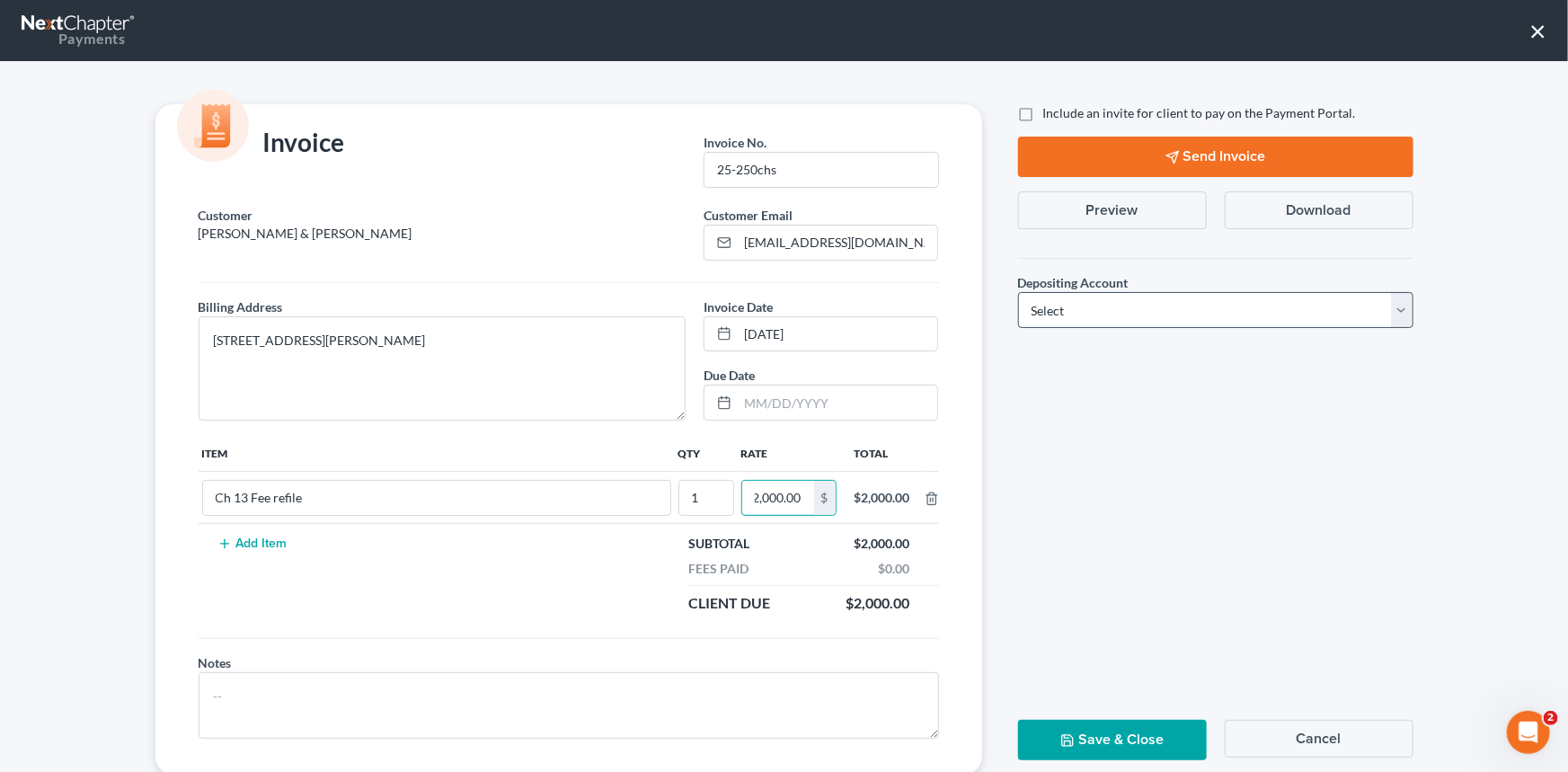
type input "2,000.00"
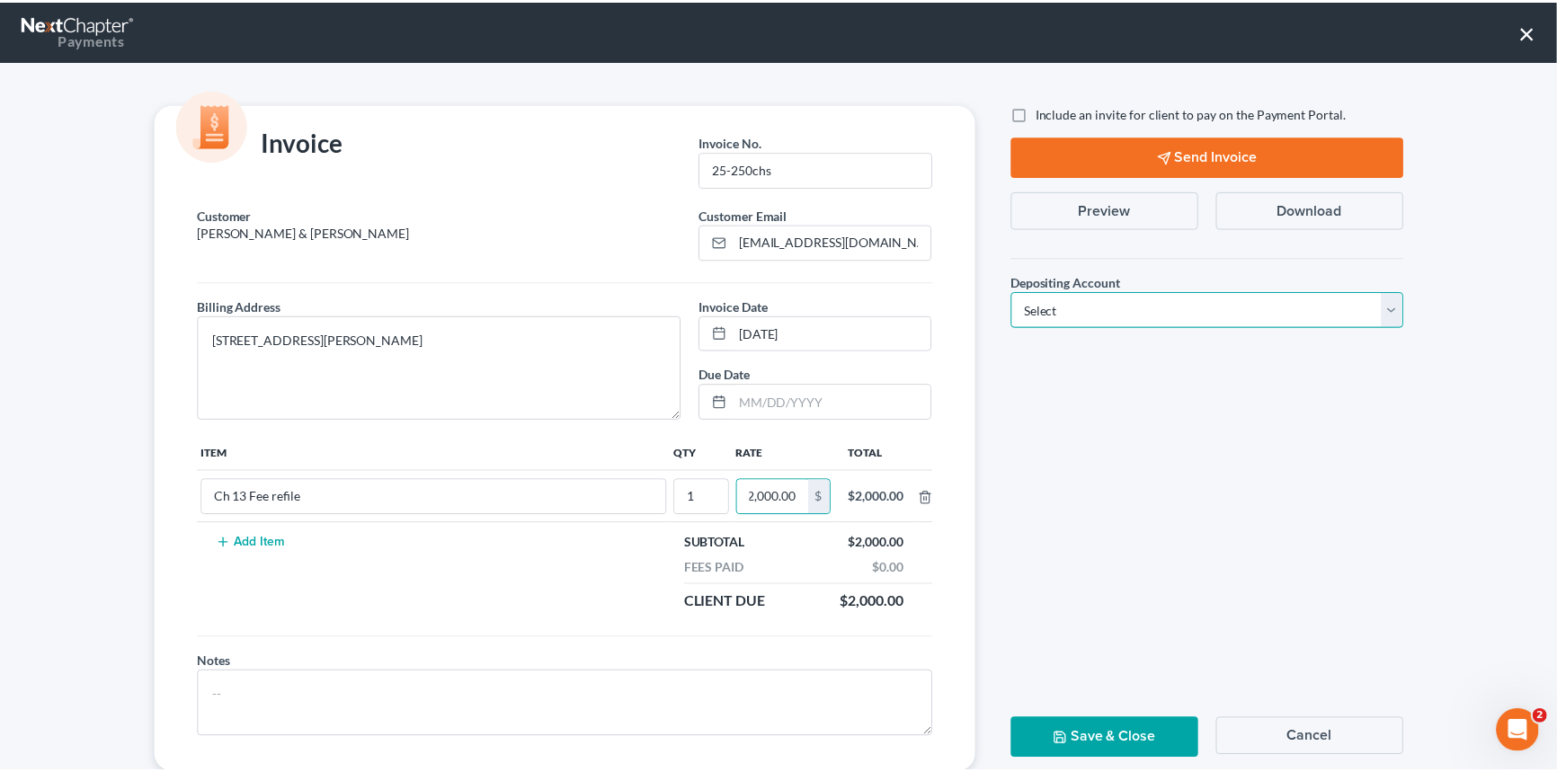
scroll to position [0, 0]
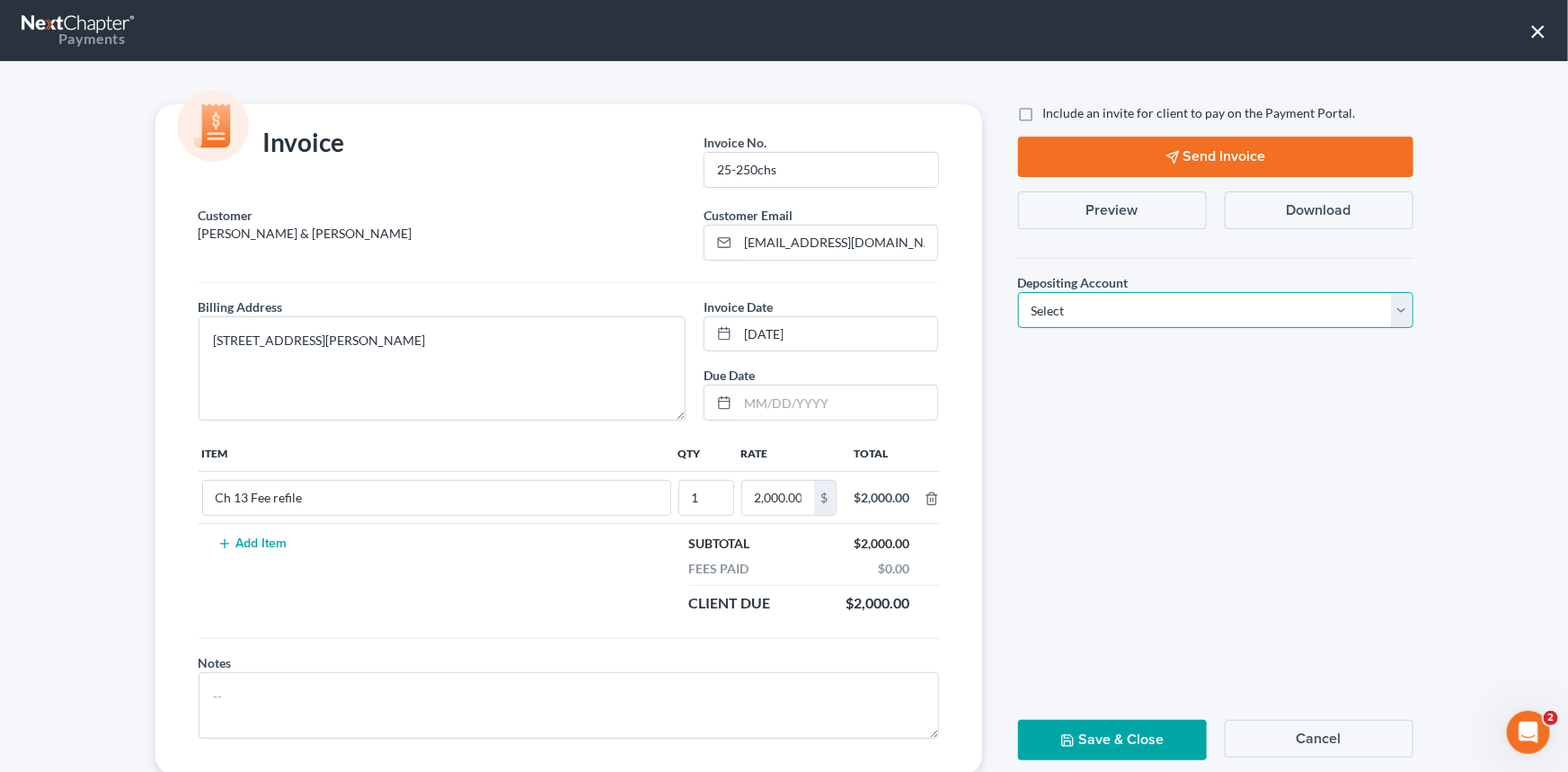
drag, startPoint x: 1391, startPoint y: 307, endPoint x: 1319, endPoint y: 325, distance: 74.2
click at [1390, 308] on select "Select Operation Trust" at bounding box center [1216, 310] width 396 height 36
select select "1"
click at [1018, 292] on select "Select Operation Trust" at bounding box center [1216, 310] width 396 height 36
click at [1081, 730] on button "Save & Close" at bounding box center [1112, 740] width 189 height 40
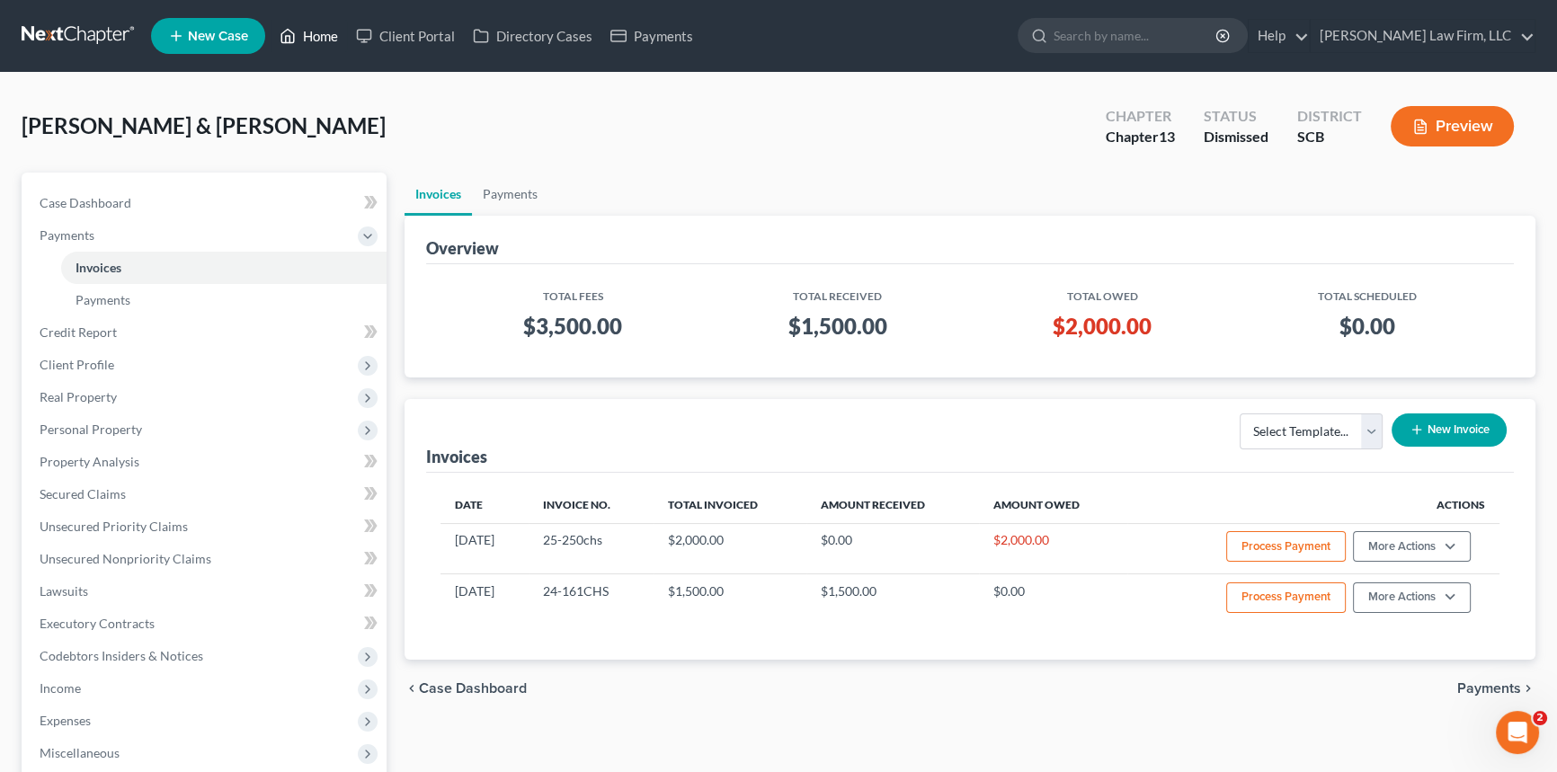
click at [324, 36] on link "Home" at bounding box center [309, 36] width 76 height 32
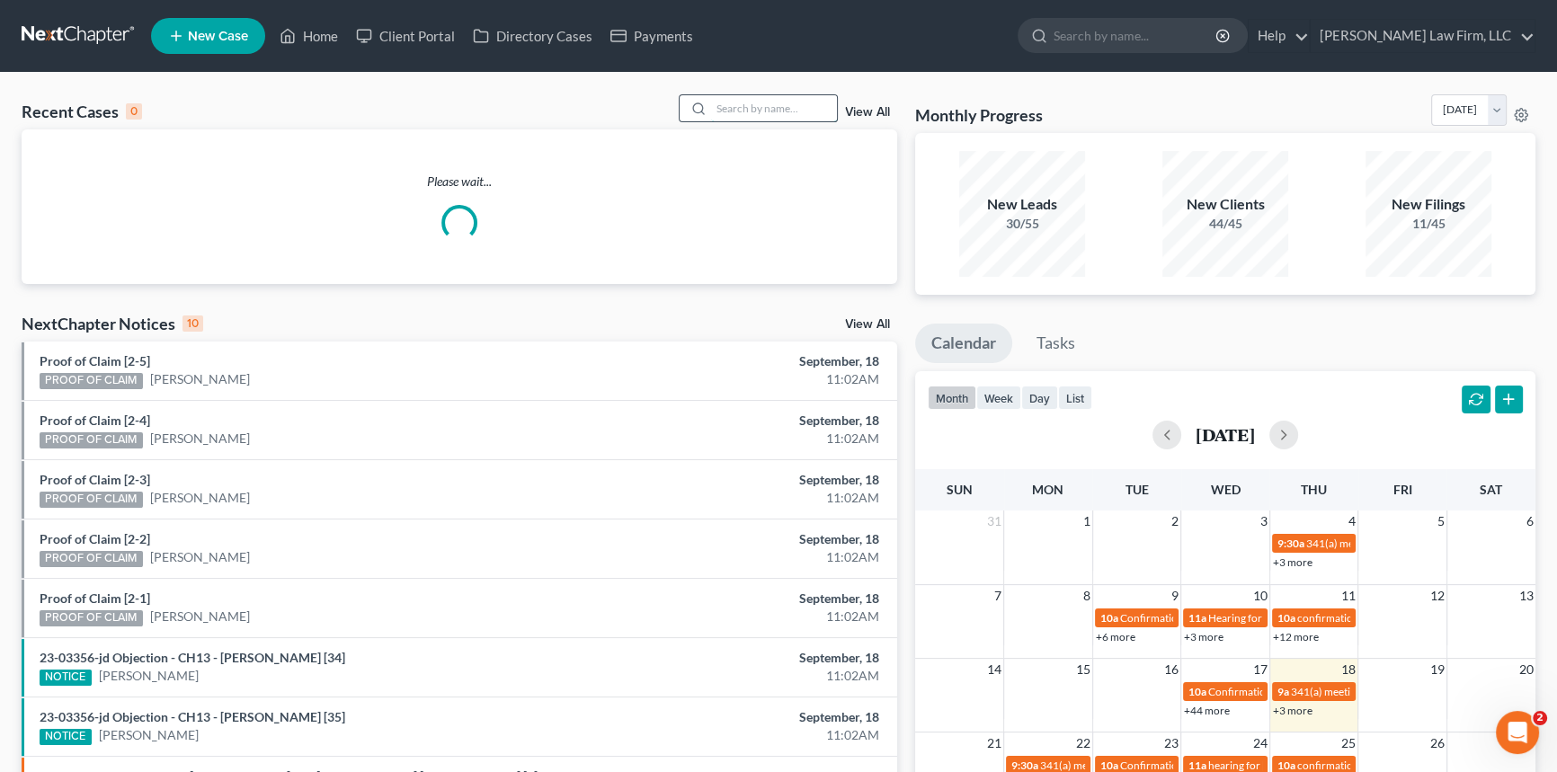
click at [726, 103] on input "search" at bounding box center [774, 108] width 126 height 26
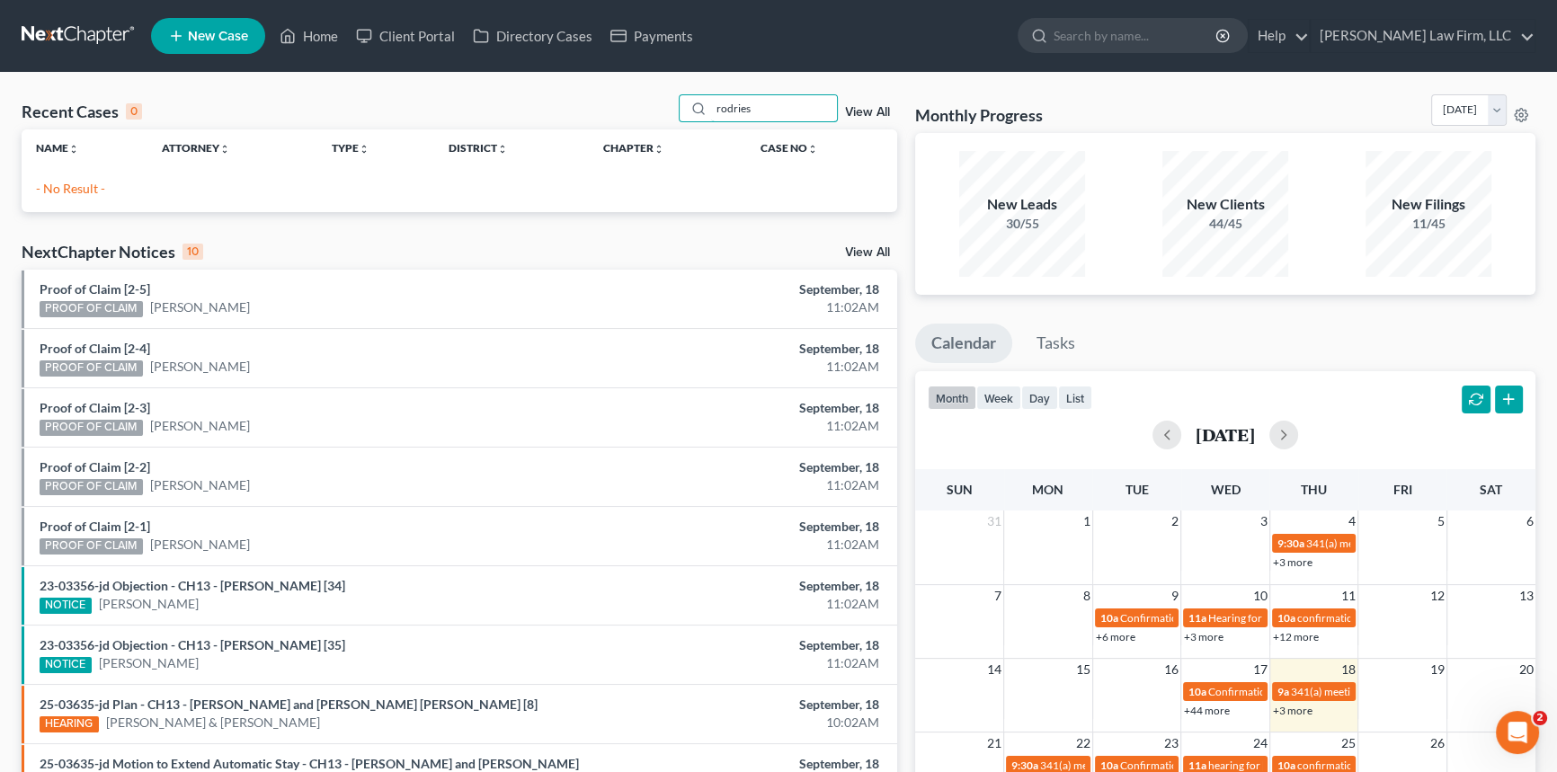
type input "rodris"
drag, startPoint x: 746, startPoint y: 107, endPoint x: 661, endPoint y: 114, distance: 85.7
click at [691, 114] on div "rodris" at bounding box center [759, 108] width 160 height 28
